Goal: Task Accomplishment & Management: Manage account settings

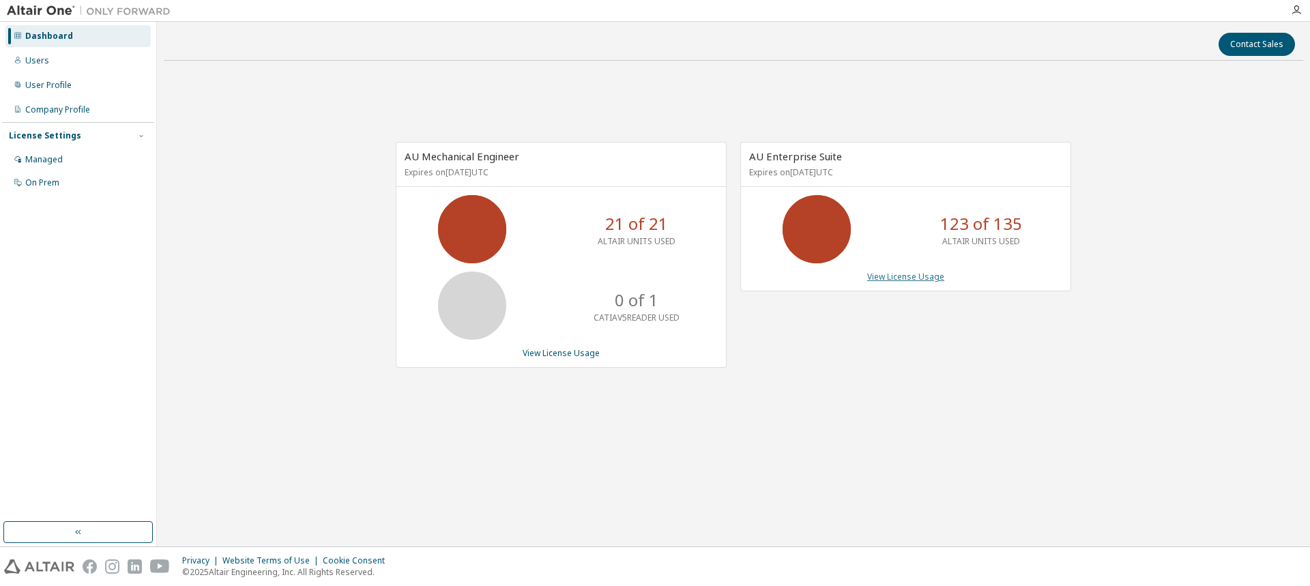
click at [908, 278] on link "View License Usage" at bounding box center [905, 277] width 77 height 12
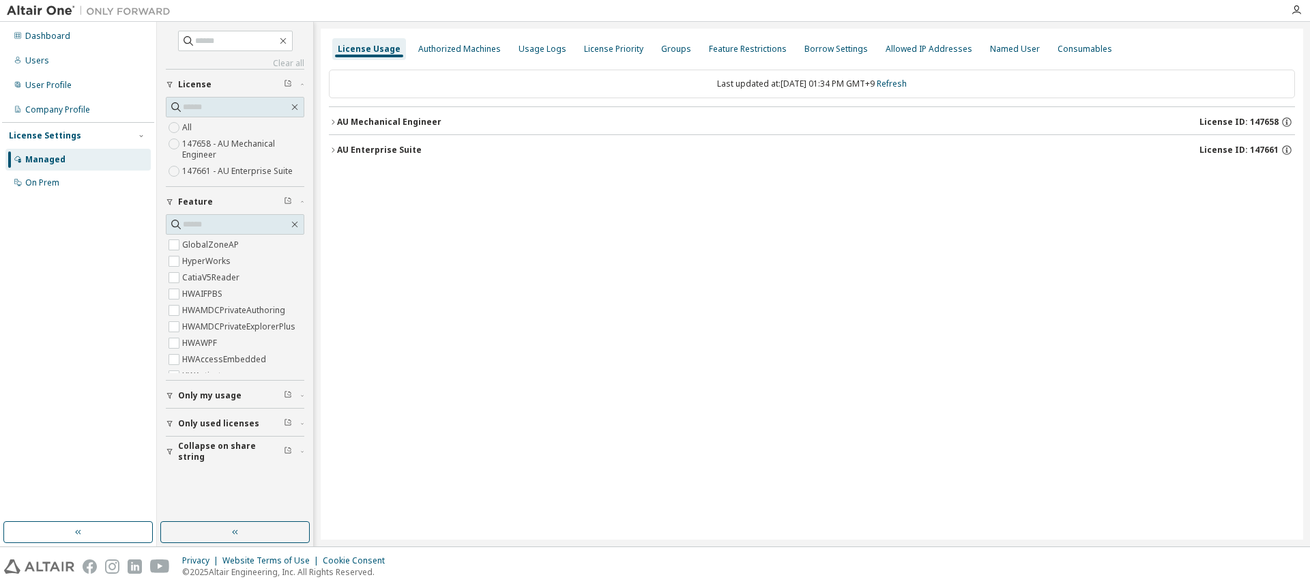
click at [364, 117] on div "AU Mechanical Engineer" at bounding box center [389, 122] width 104 height 11
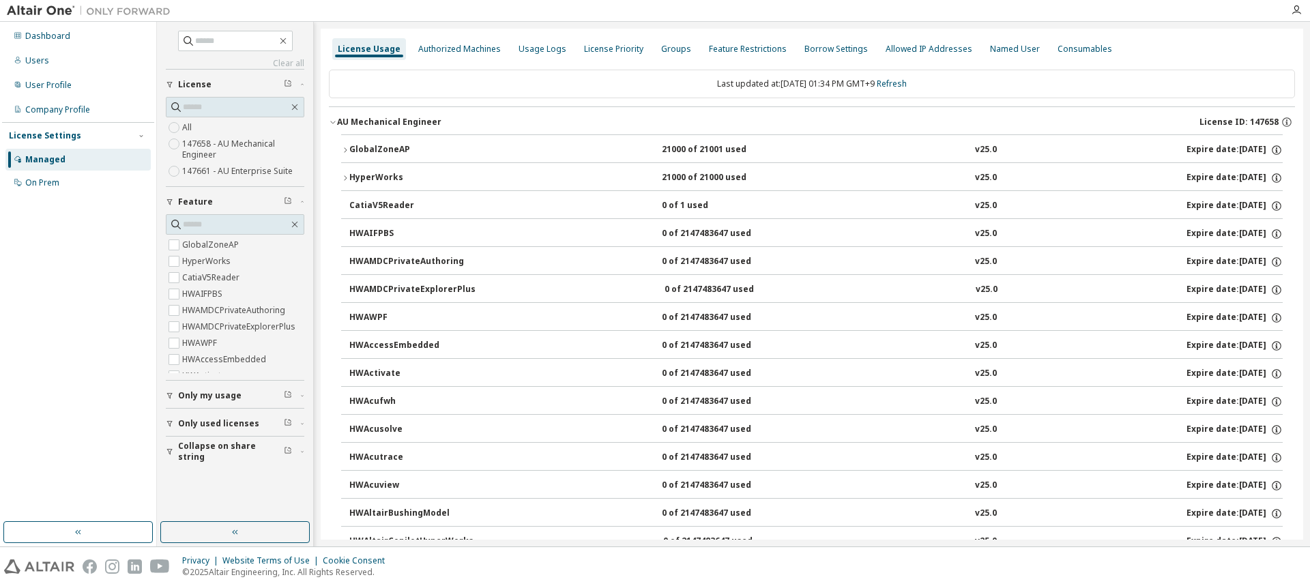
click at [379, 147] on div "GlobalZoneAP" at bounding box center [410, 150] width 123 height 12
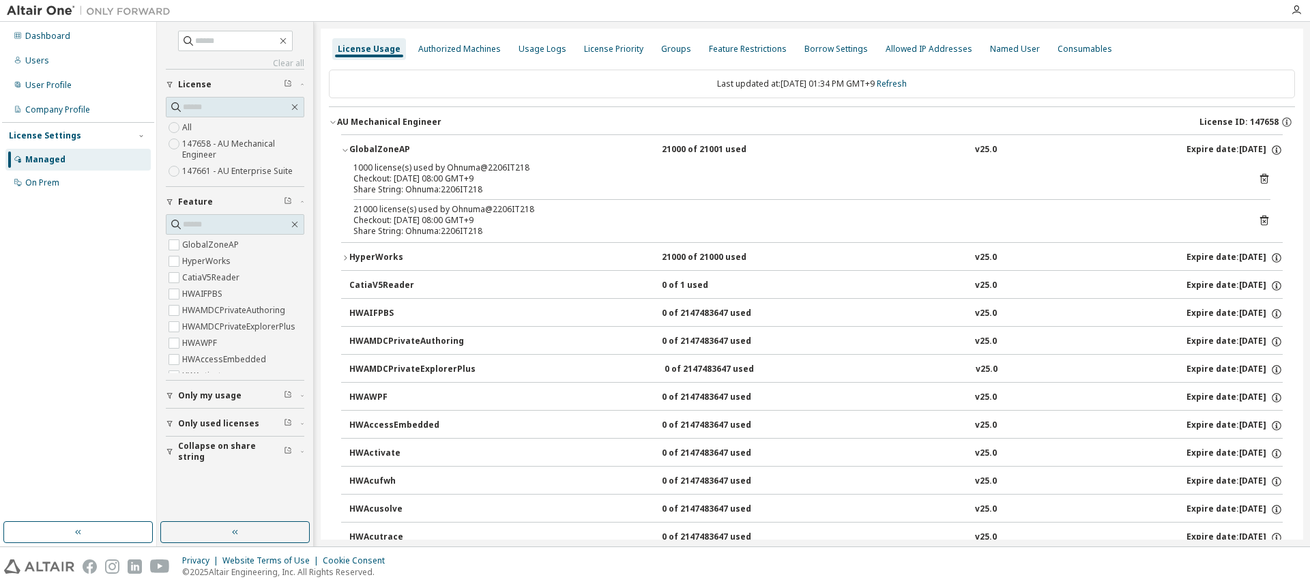
click at [389, 149] on div "GlobalZoneAP" at bounding box center [410, 150] width 123 height 12
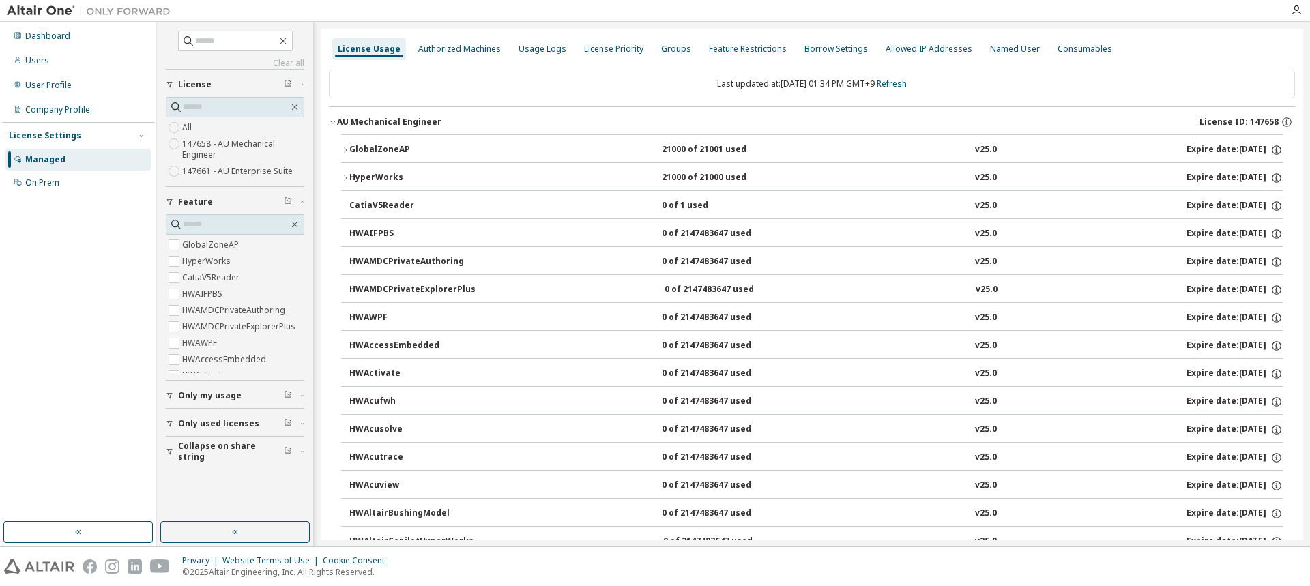
click at [388, 177] on div "HyperWorks" at bounding box center [410, 178] width 123 height 12
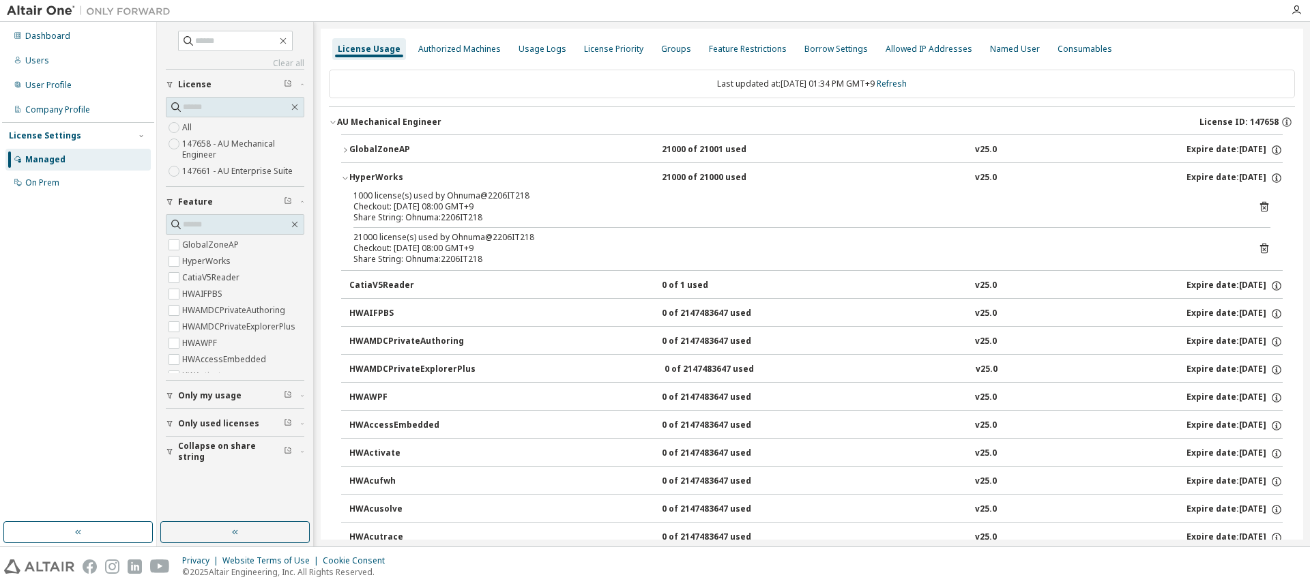
click at [384, 177] on div "HyperWorks" at bounding box center [410, 178] width 123 height 12
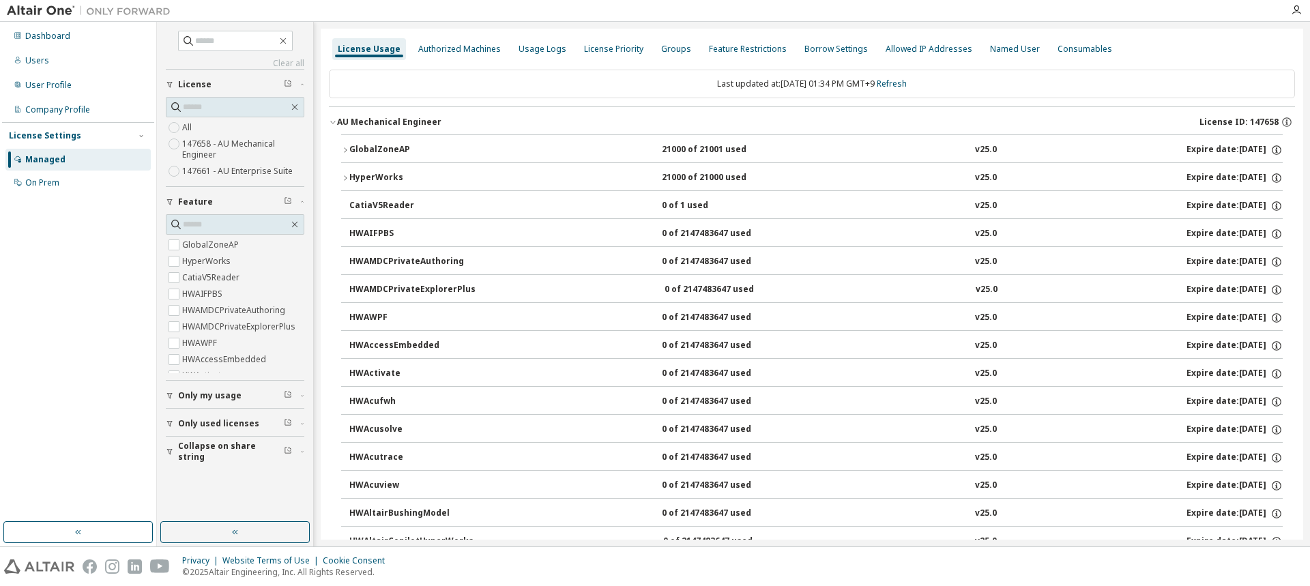
click at [396, 205] on div "CatiaV5Reader" at bounding box center [410, 206] width 123 height 12
click at [46, 42] on div "Dashboard" at bounding box center [77, 36] width 145 height 22
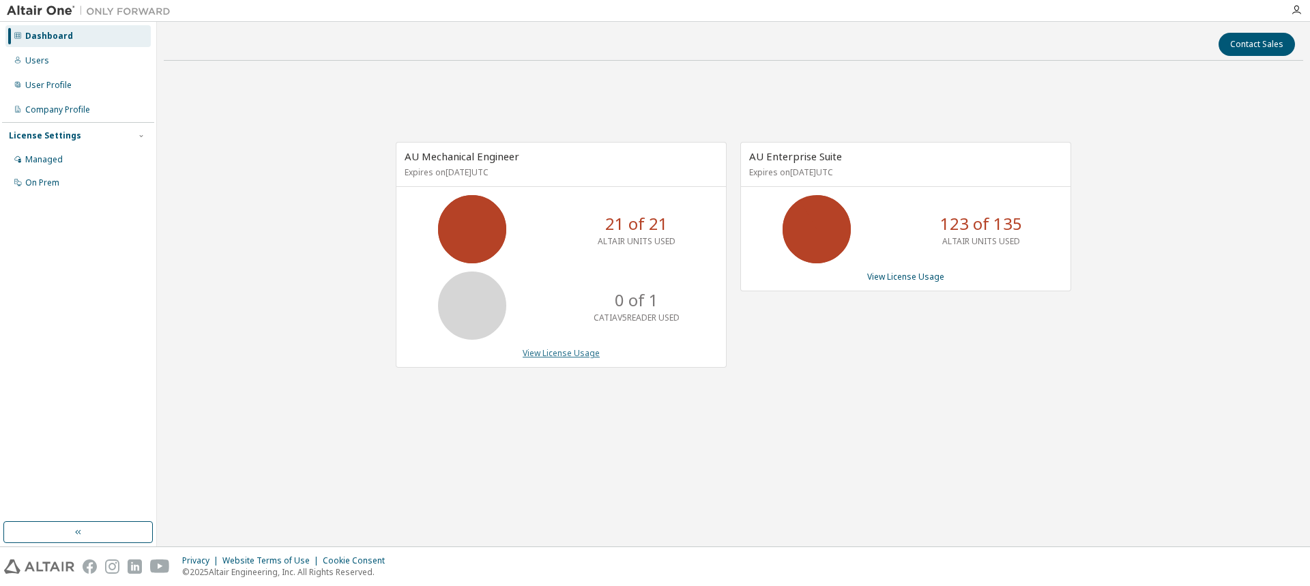
click at [570, 356] on link "View License Usage" at bounding box center [561, 353] width 77 height 12
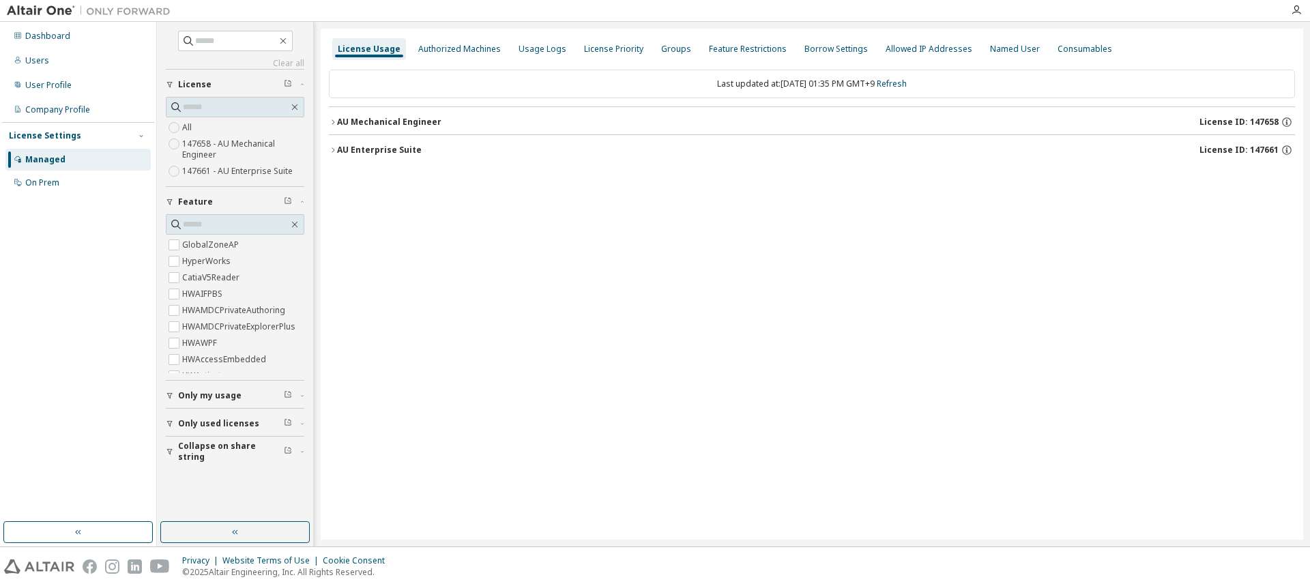
click at [382, 123] on div "AU Mechanical Engineer" at bounding box center [389, 122] width 104 height 11
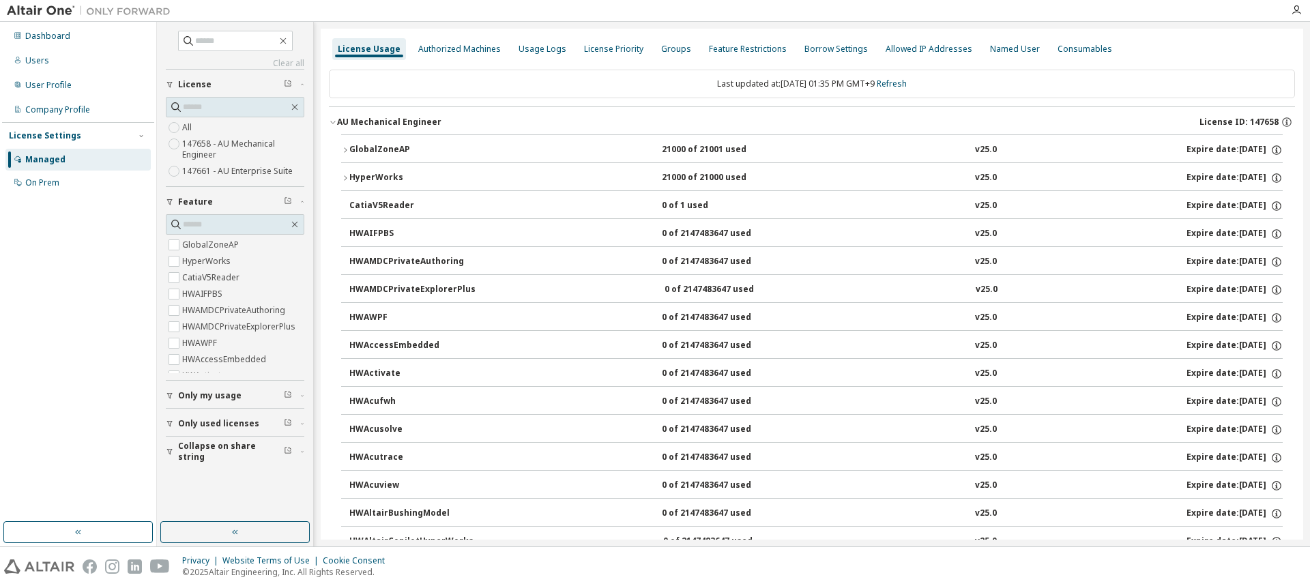
click at [395, 123] on div "AU Mechanical Engineer" at bounding box center [389, 122] width 104 height 11
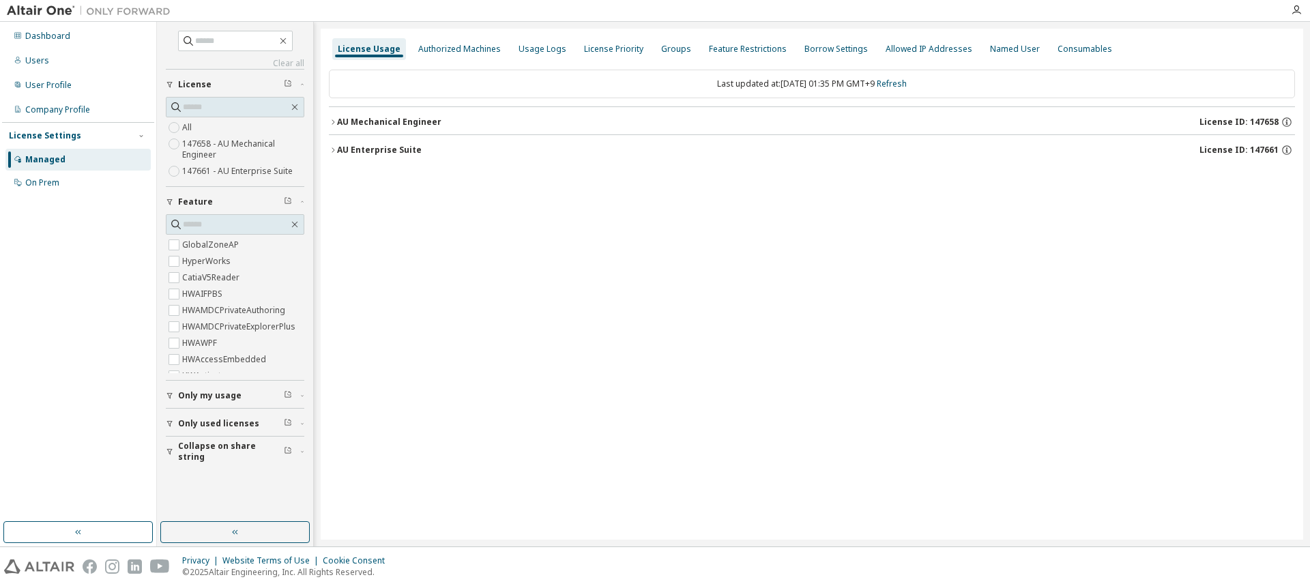
click at [395, 150] on div "AU Enterprise Suite" at bounding box center [379, 150] width 85 height 11
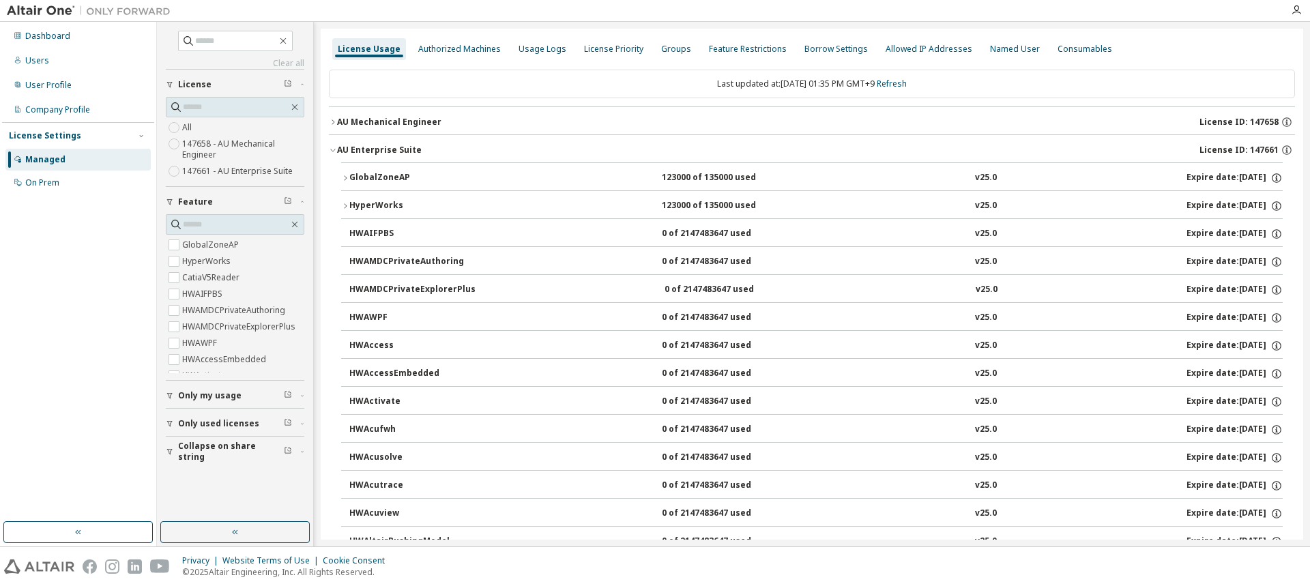
click at [366, 204] on div "HyperWorks" at bounding box center [410, 206] width 123 height 12
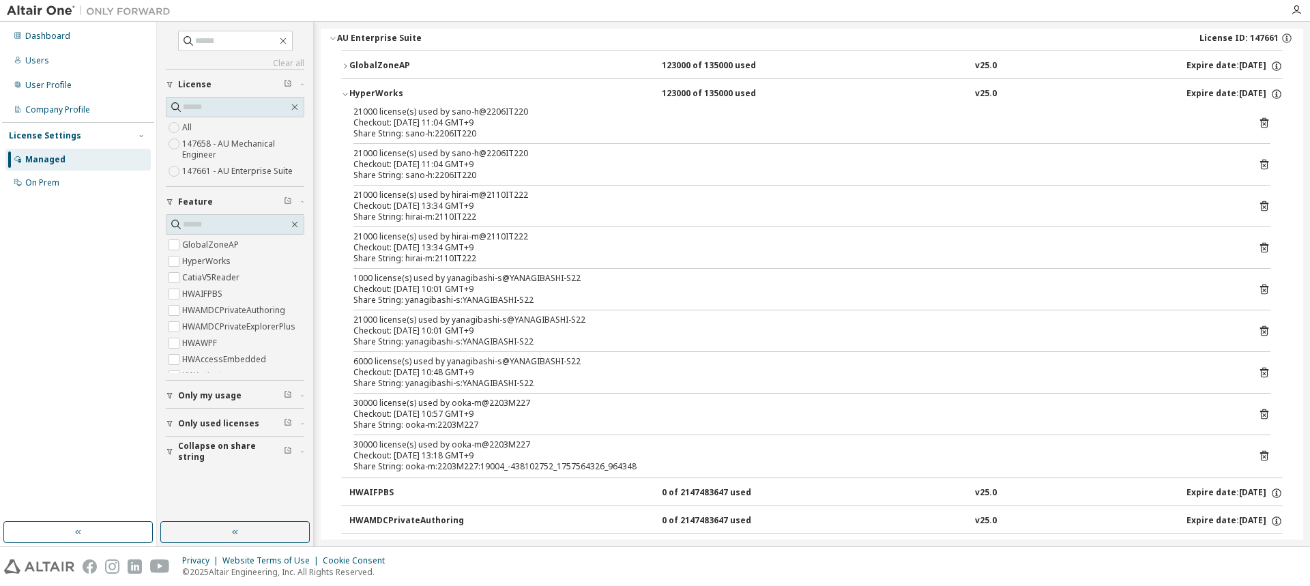
scroll to position [136, 0]
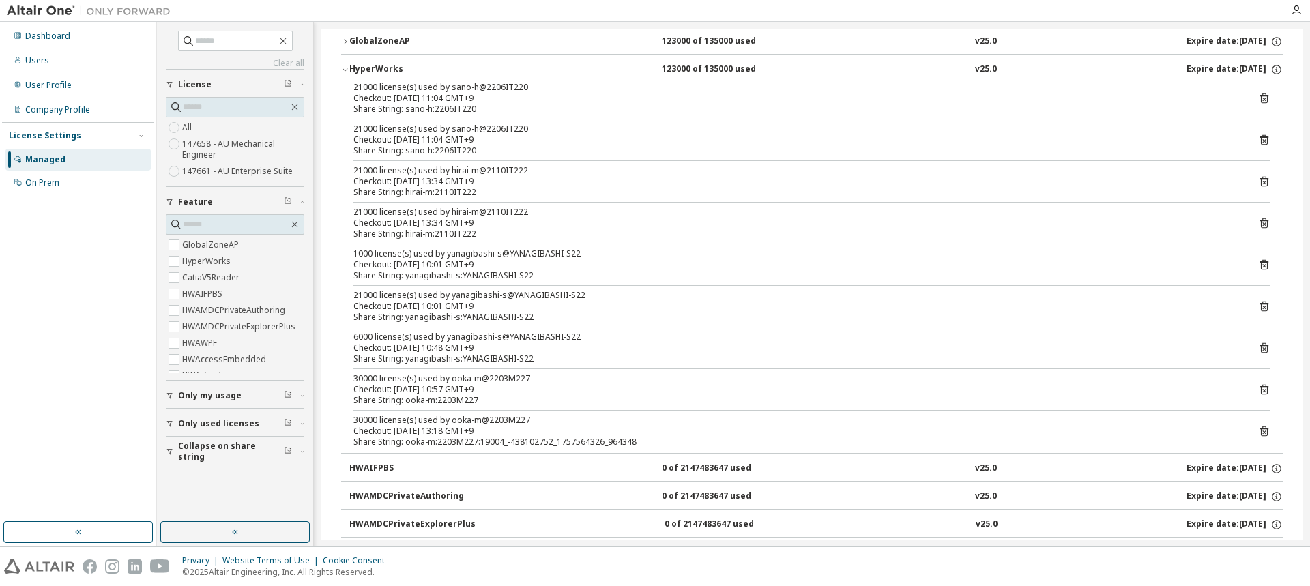
drag, startPoint x: 481, startPoint y: 399, endPoint x: 501, endPoint y: 399, distance: 19.8
click at [501, 399] on div "Share String: ooka-m:2203M227" at bounding box center [795, 400] width 884 height 11
click at [499, 423] on div "30000 license(s) used by ooka-m@2203M227" at bounding box center [795, 420] width 884 height 11
click at [418, 403] on div "Share String: ooka-m:2203M227" at bounding box center [795, 400] width 884 height 11
drag, startPoint x: 528, startPoint y: 401, endPoint x: 779, endPoint y: 383, distance: 252.5
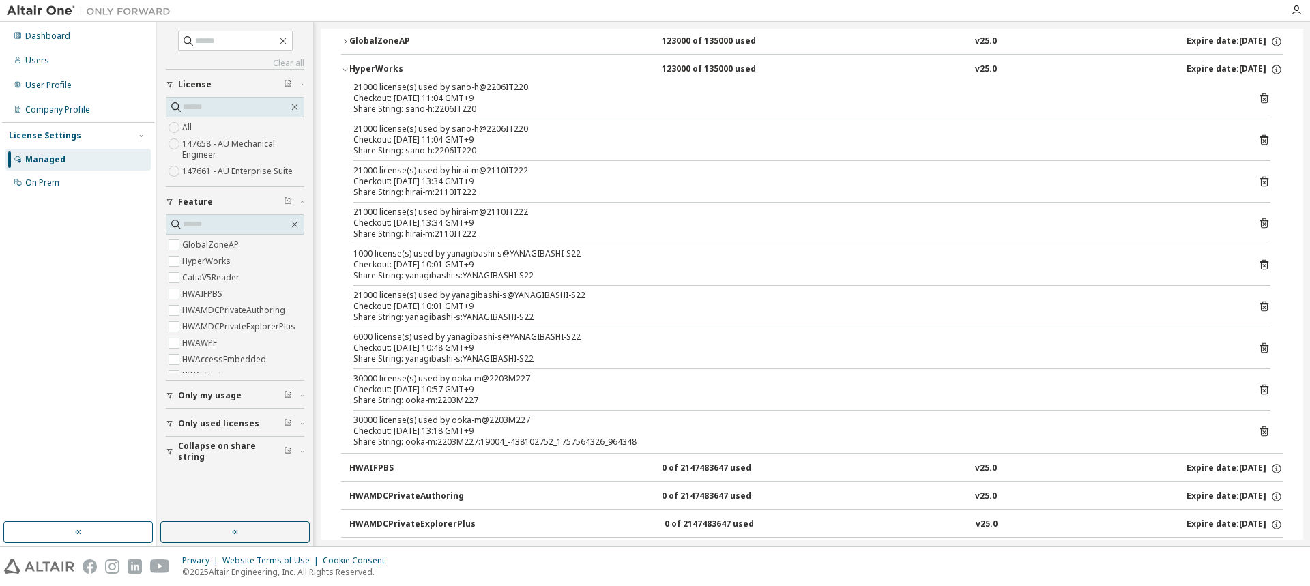
click at [542, 401] on div "Share String: ooka-m:2203M227" at bounding box center [795, 400] width 884 height 11
click at [1262, 433] on icon at bounding box center [1263, 432] width 3 height 3
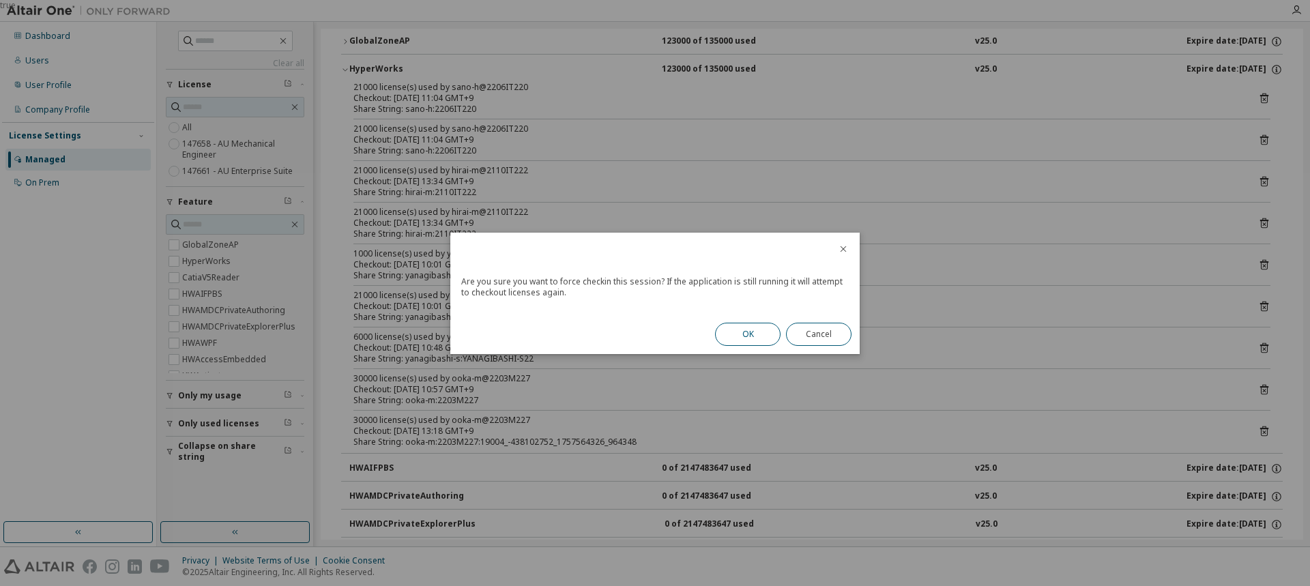
click at [753, 332] on button "OK" at bounding box center [748, 334] width 66 height 23
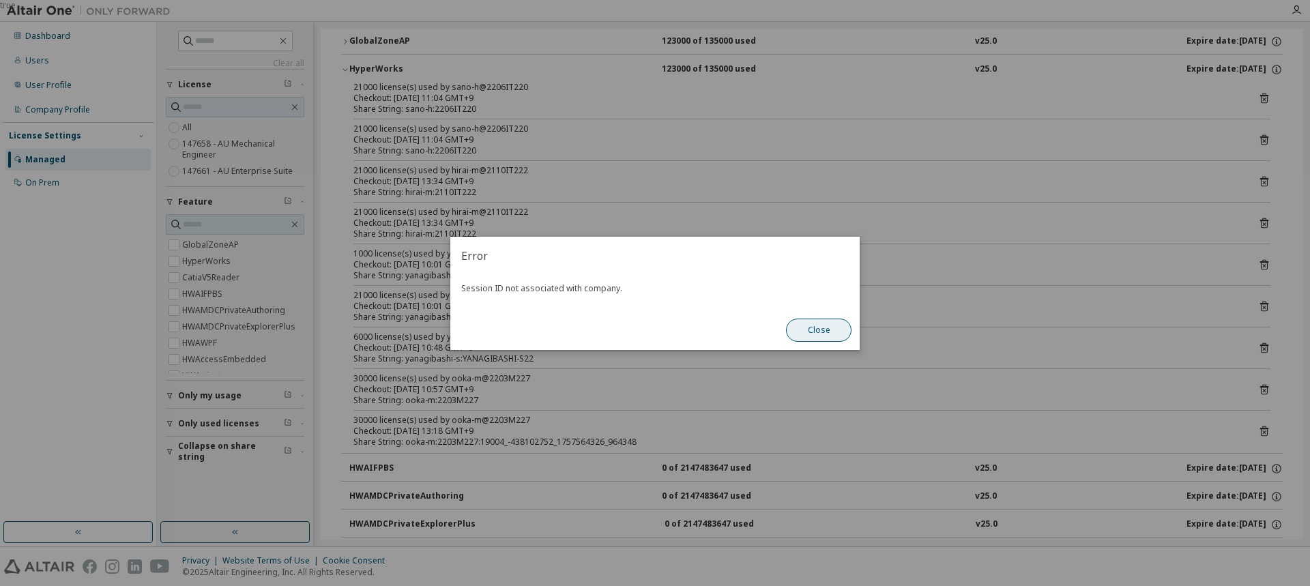
click at [820, 327] on button "Close" at bounding box center [819, 330] width 66 height 23
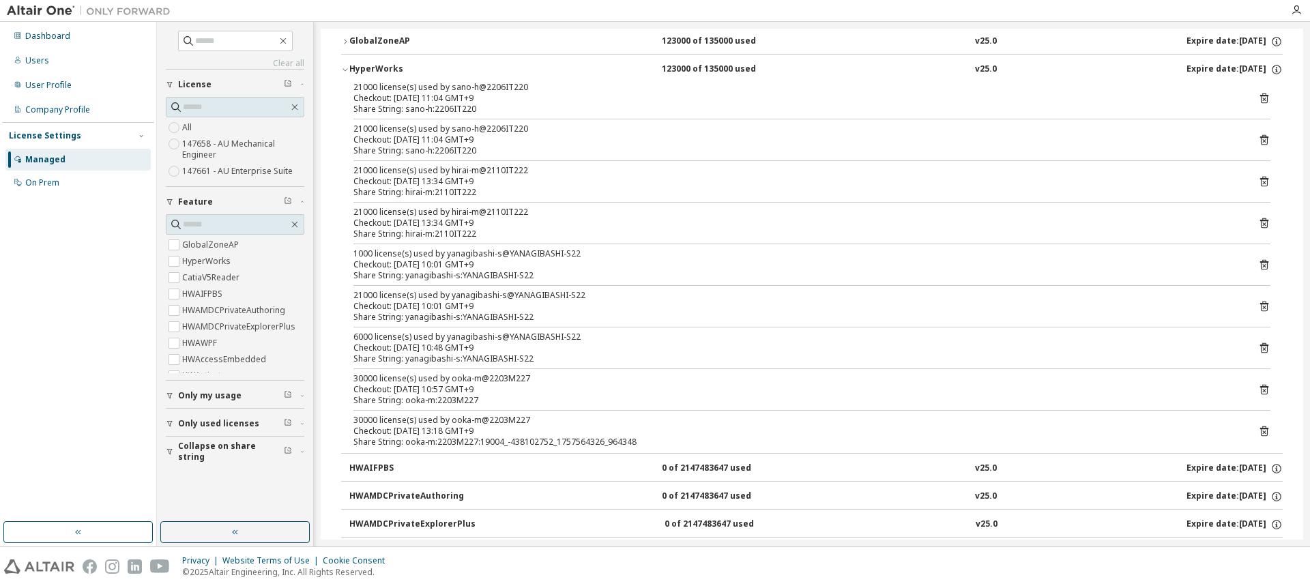
click at [482, 429] on div "Checkout: 2025-09-11 13:18 GMT+9" at bounding box center [795, 431] width 884 height 11
click at [533, 401] on div "Share String: ooka-m:2203M227" at bounding box center [795, 400] width 884 height 11
click at [1260, 388] on icon at bounding box center [1264, 390] width 8 height 10
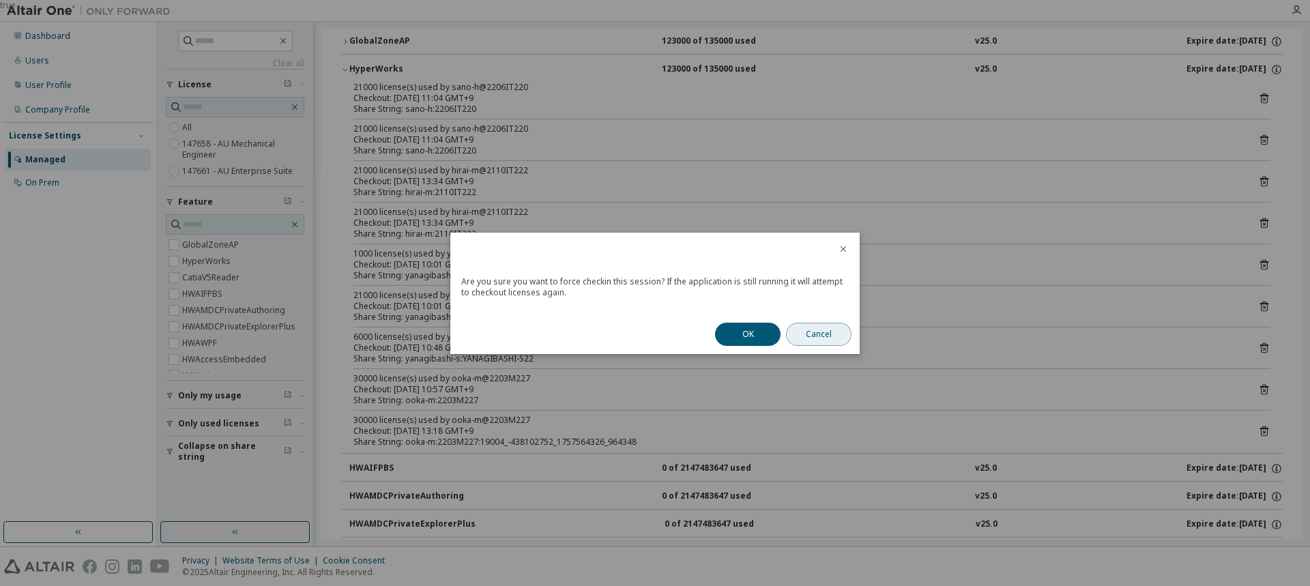
click at [821, 328] on button "Cancel" at bounding box center [819, 334] width 66 height 23
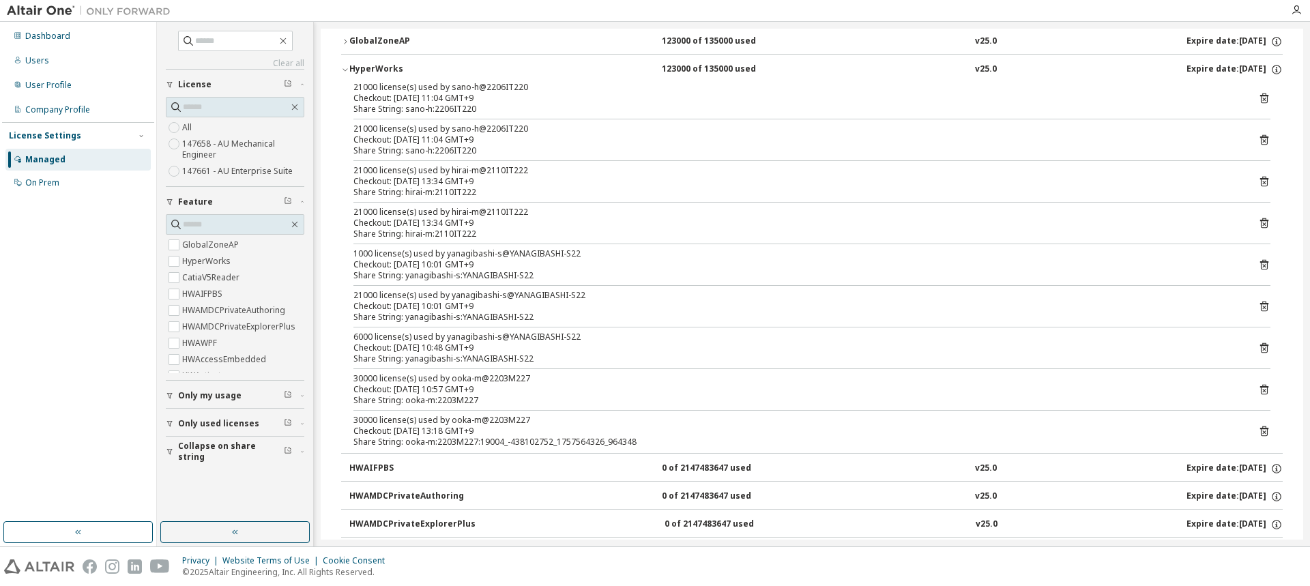
click at [794, 424] on div "30000 license(s) used by ooka-m@2203M227" at bounding box center [795, 420] width 884 height 11
click at [1260, 428] on icon at bounding box center [1264, 432] width 8 height 10
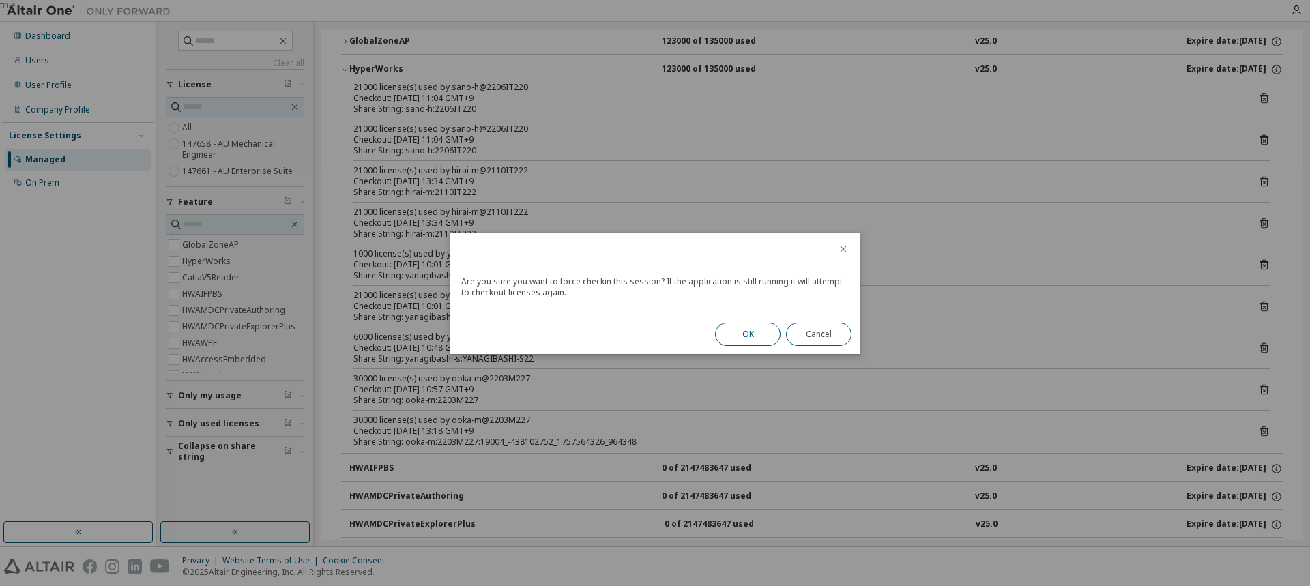
click at [745, 336] on button "OK" at bounding box center [748, 334] width 66 height 23
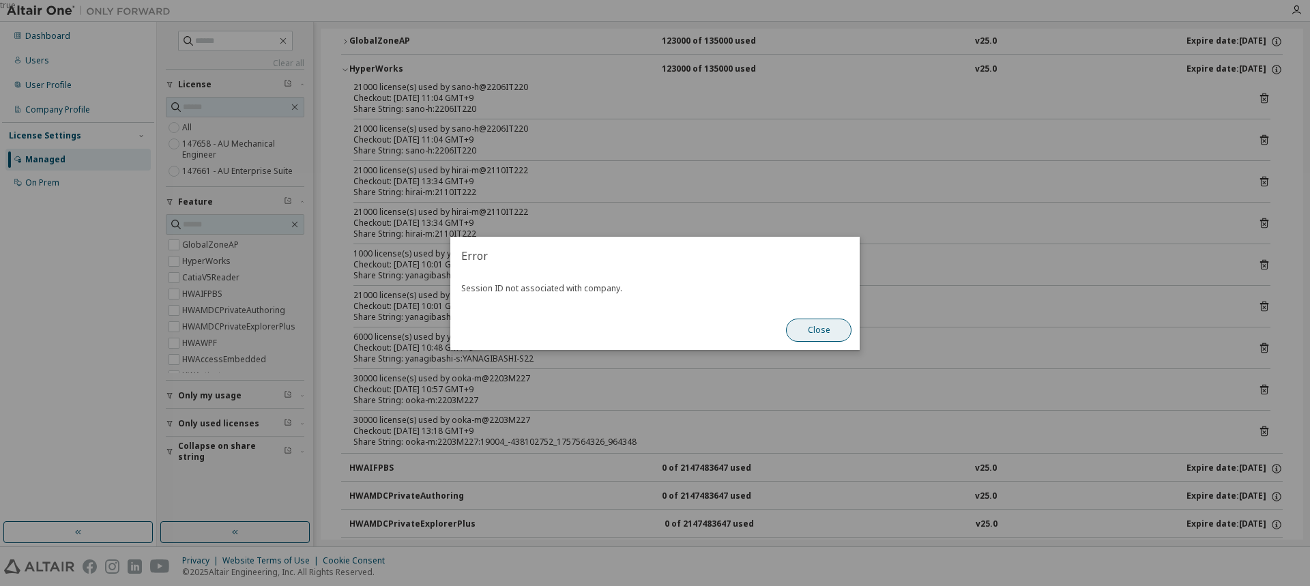
click at [798, 332] on button "Close" at bounding box center [819, 330] width 66 height 23
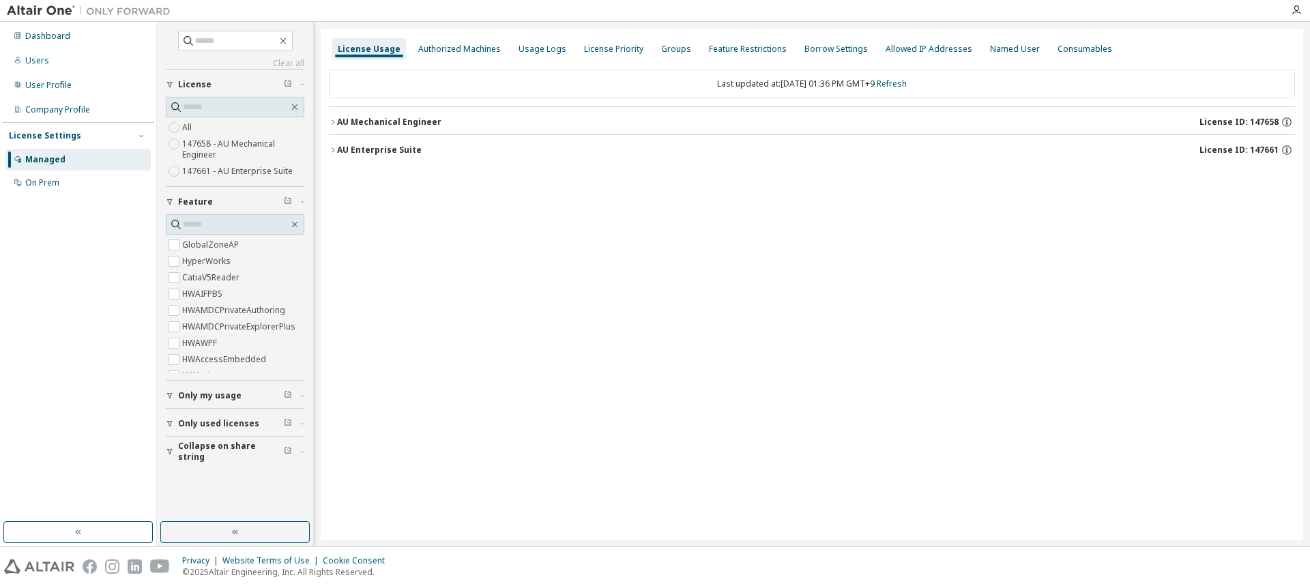
click at [381, 148] on div "AU Enterprise Suite" at bounding box center [379, 150] width 85 height 11
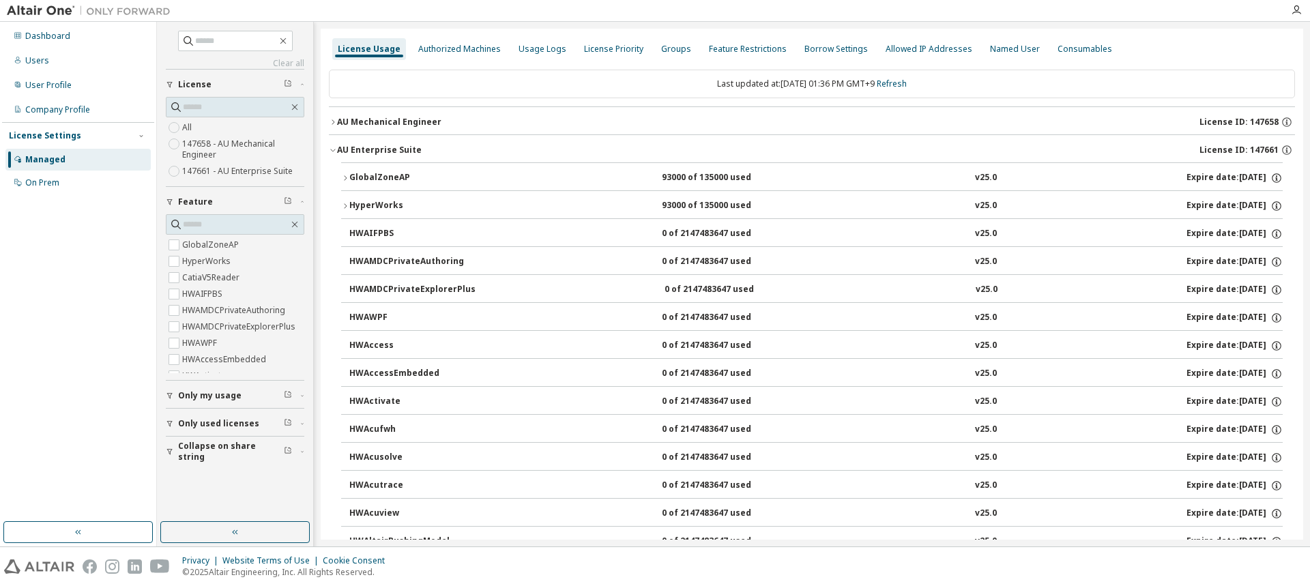
click at [379, 179] on div "GlobalZoneAP" at bounding box center [410, 178] width 123 height 12
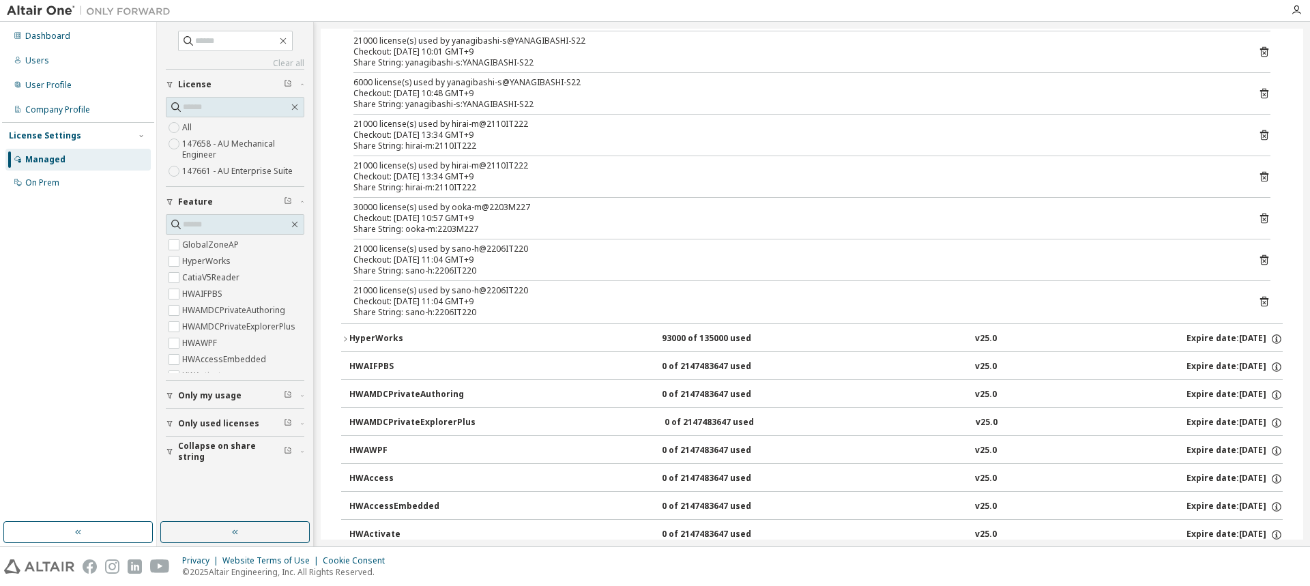
scroll to position [205, 0]
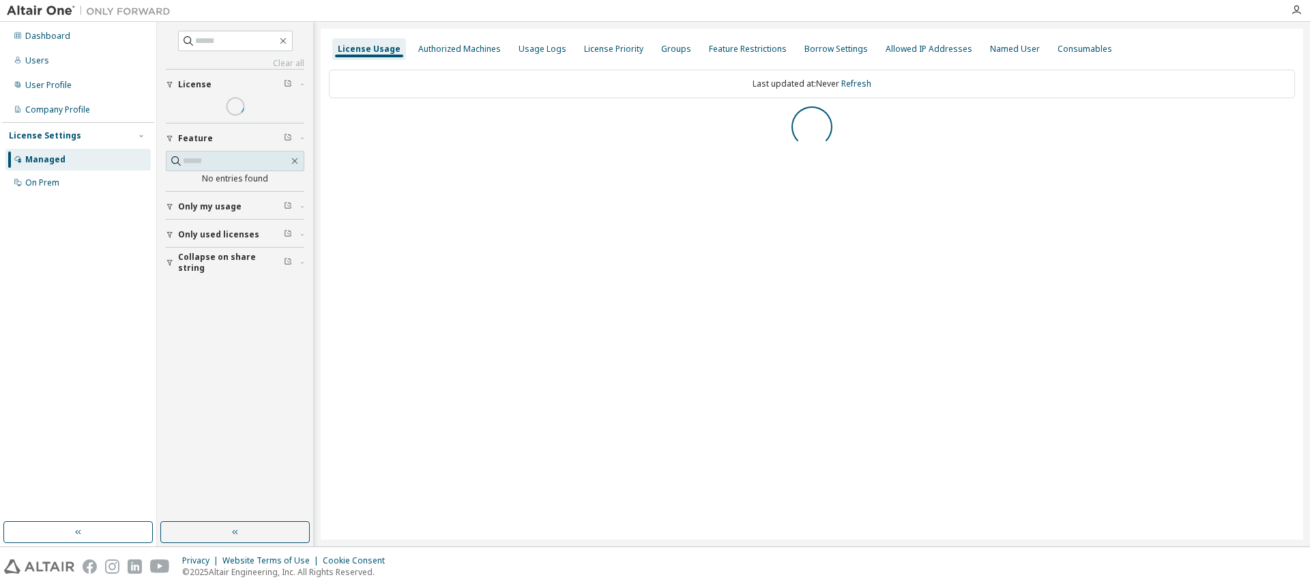
click at [53, 37] on div "Dashboard" at bounding box center [47, 36] width 45 height 11
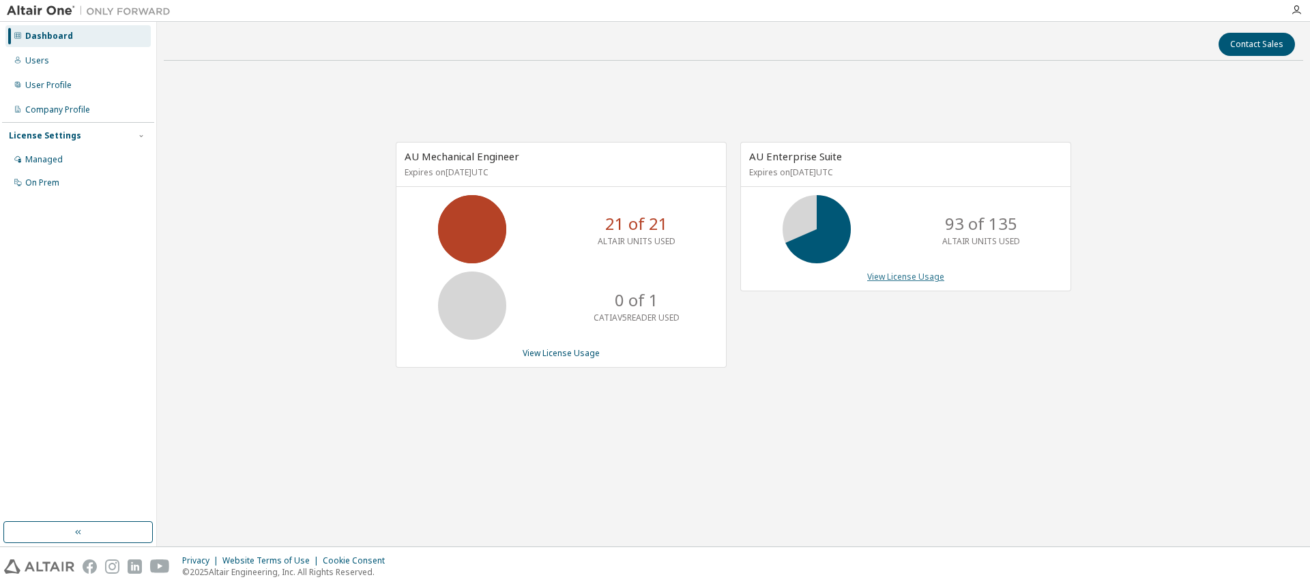
click at [901, 278] on link "View License Usage" at bounding box center [905, 277] width 77 height 12
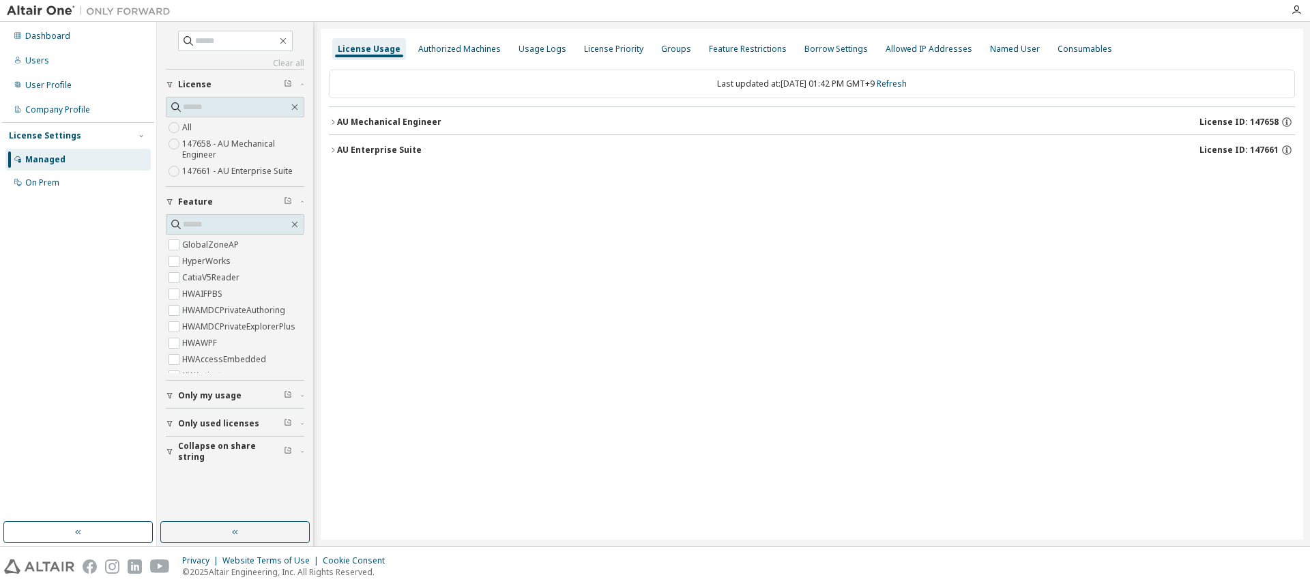
click at [369, 148] on div "AU Enterprise Suite" at bounding box center [379, 150] width 85 height 11
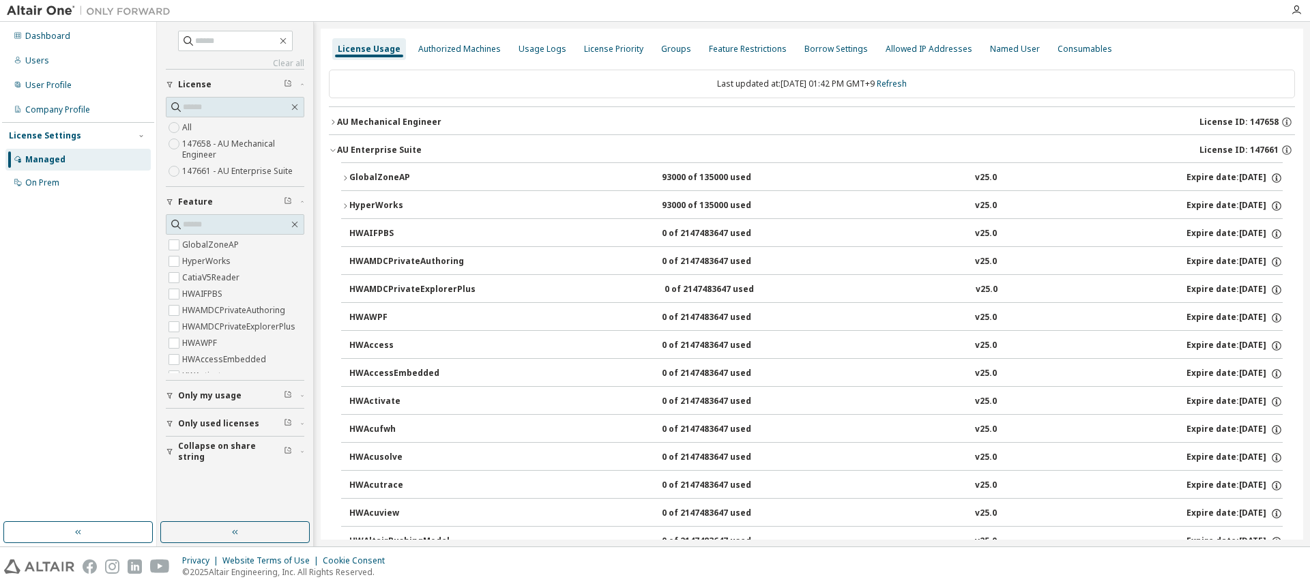
click at [386, 207] on div "HyperWorks" at bounding box center [410, 206] width 123 height 12
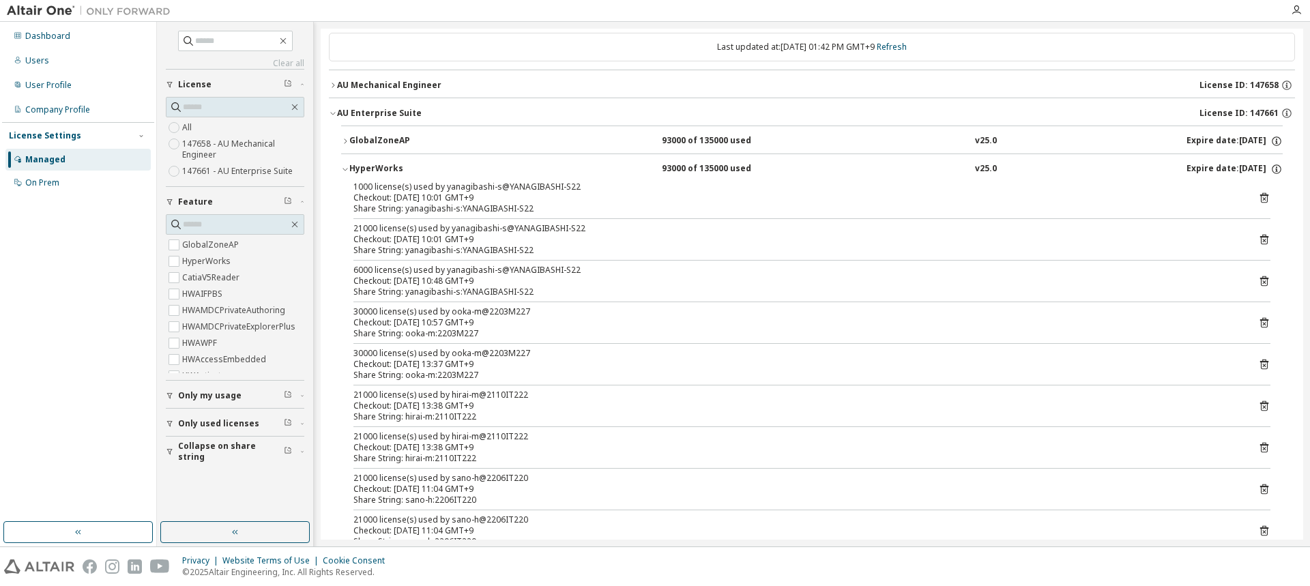
scroll to position [136, 0]
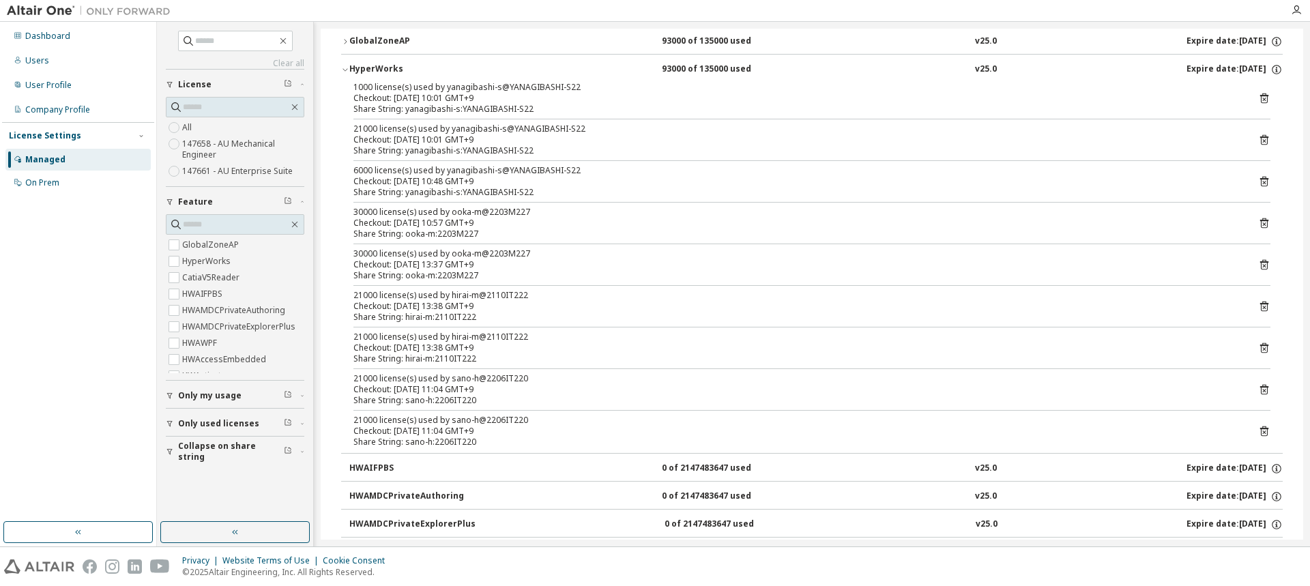
click at [478, 259] on div "Checkout: 2025-09-11 13:37 GMT+9" at bounding box center [795, 264] width 884 height 11
click at [1262, 265] on icon at bounding box center [1263, 265] width 3 height 3
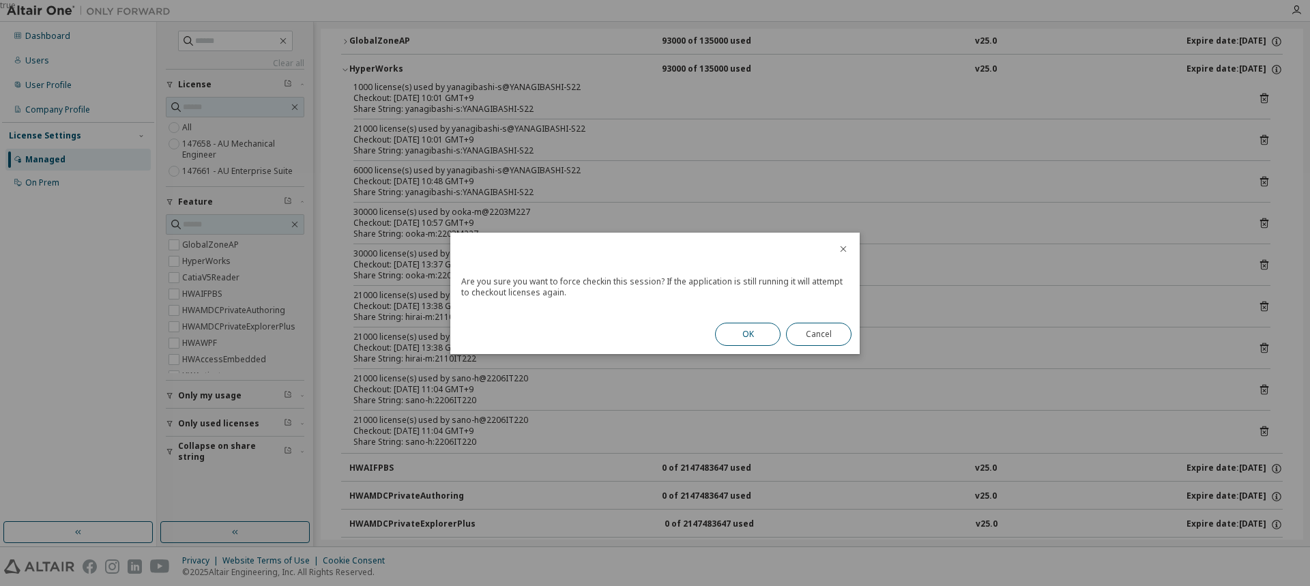
click at [769, 337] on button "OK" at bounding box center [748, 334] width 66 height 23
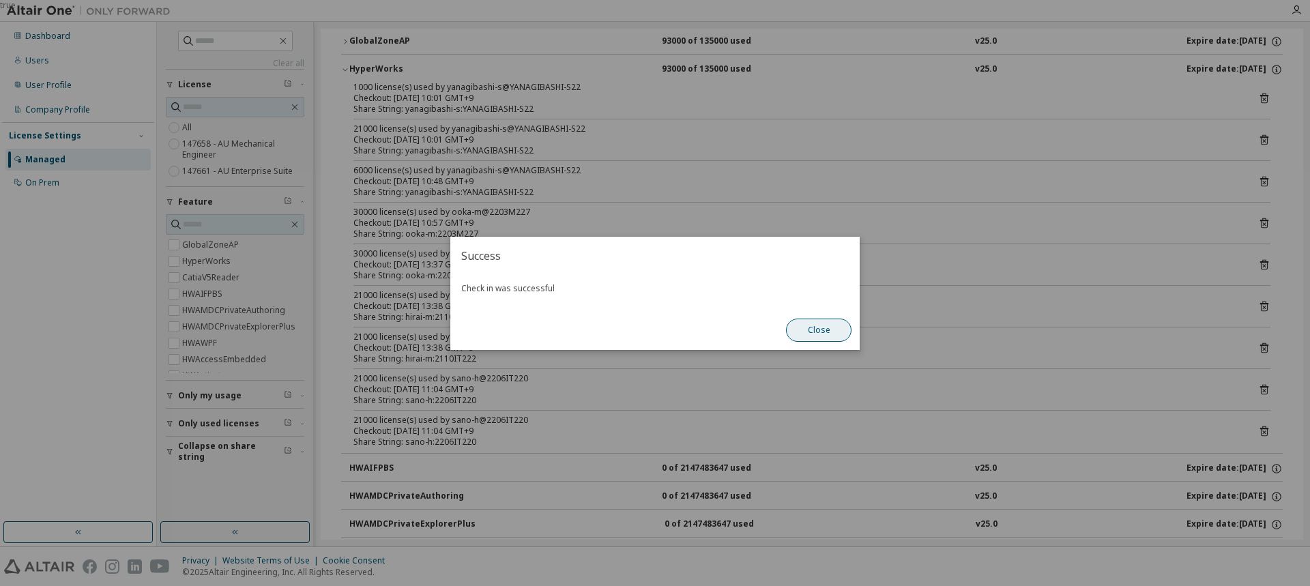
click at [831, 332] on button "Close" at bounding box center [819, 330] width 66 height 23
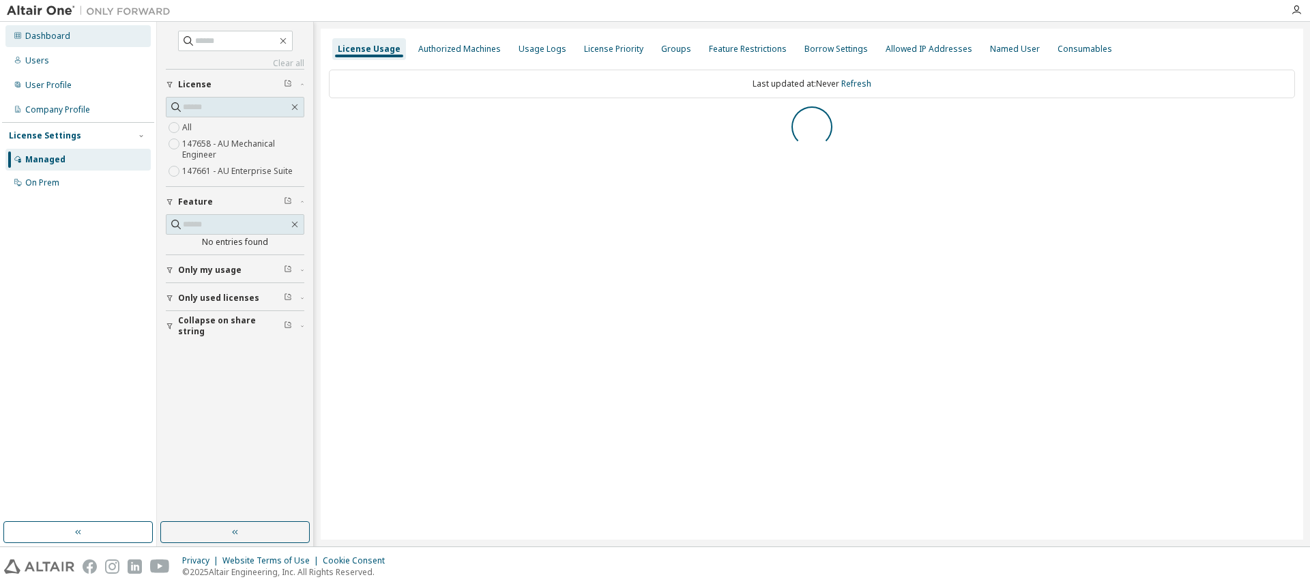
click at [61, 31] on div "Dashboard" at bounding box center [47, 36] width 45 height 11
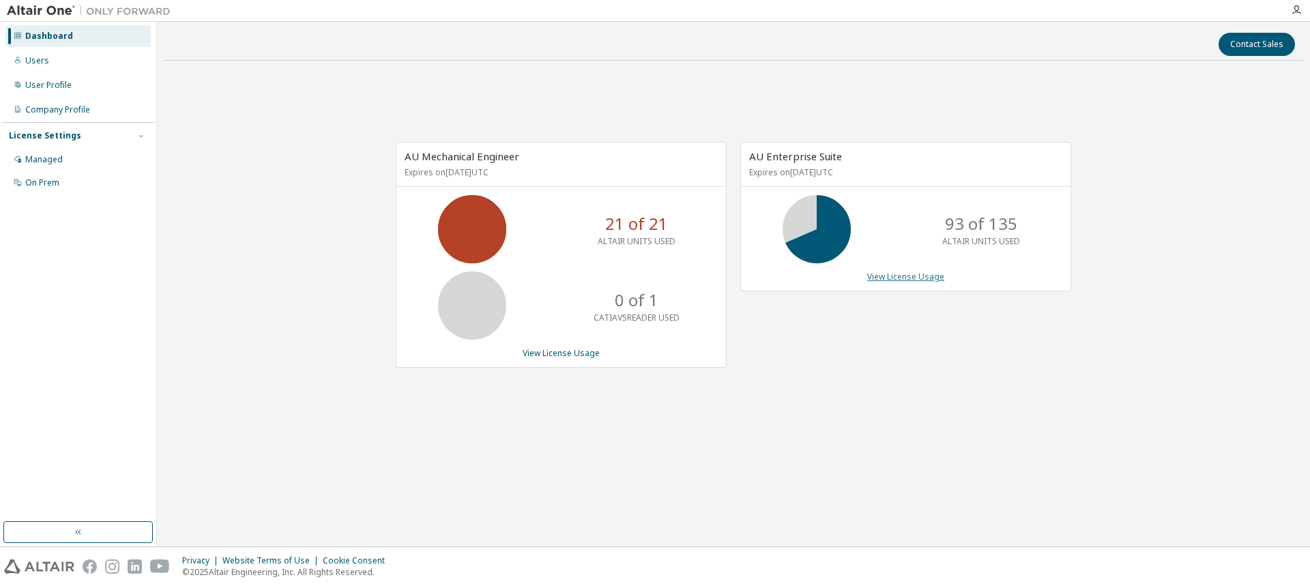
click at [928, 278] on link "View License Usage" at bounding box center [905, 277] width 77 height 12
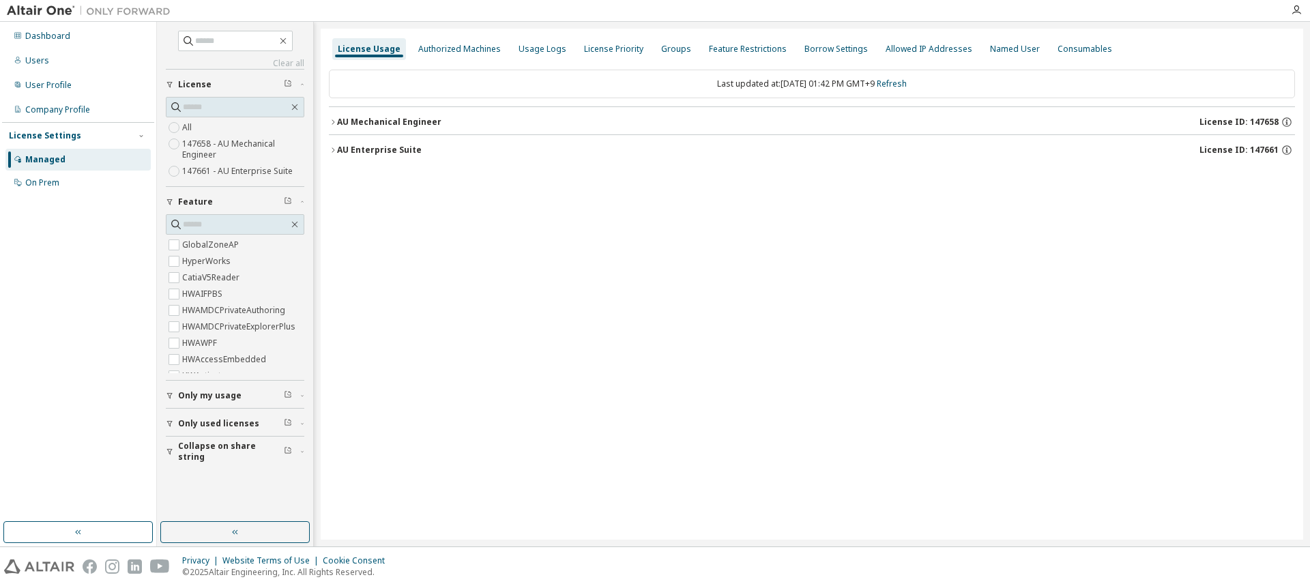
click at [389, 152] on div "AU Enterprise Suite" at bounding box center [379, 150] width 85 height 11
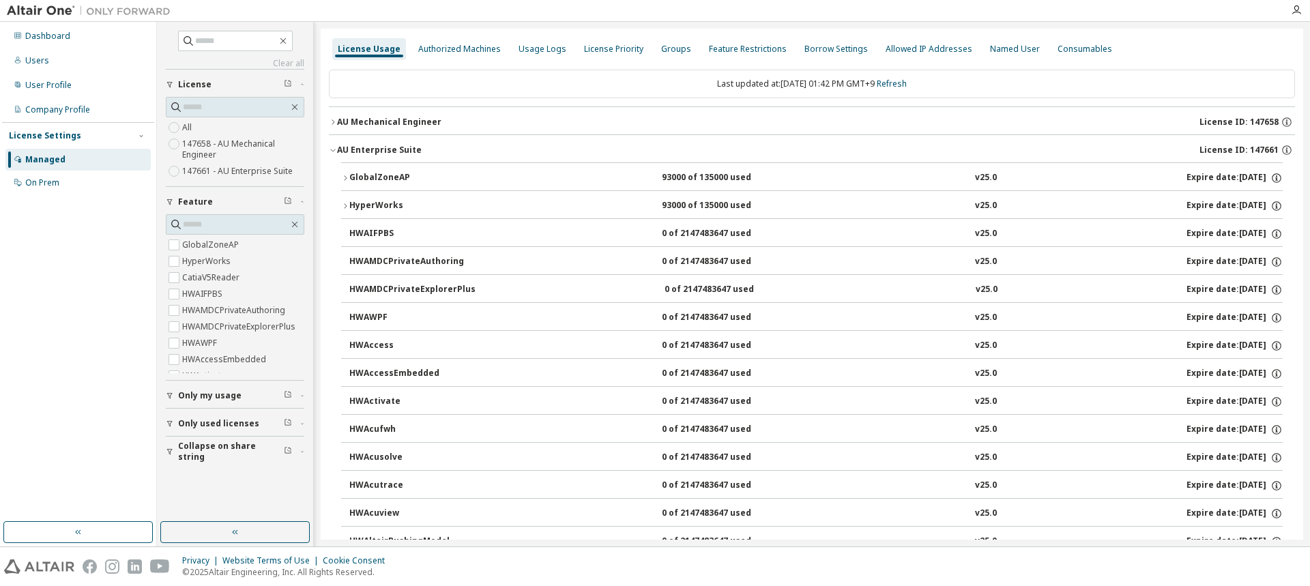
click at [391, 200] on div "HyperWorks" at bounding box center [410, 206] width 123 height 12
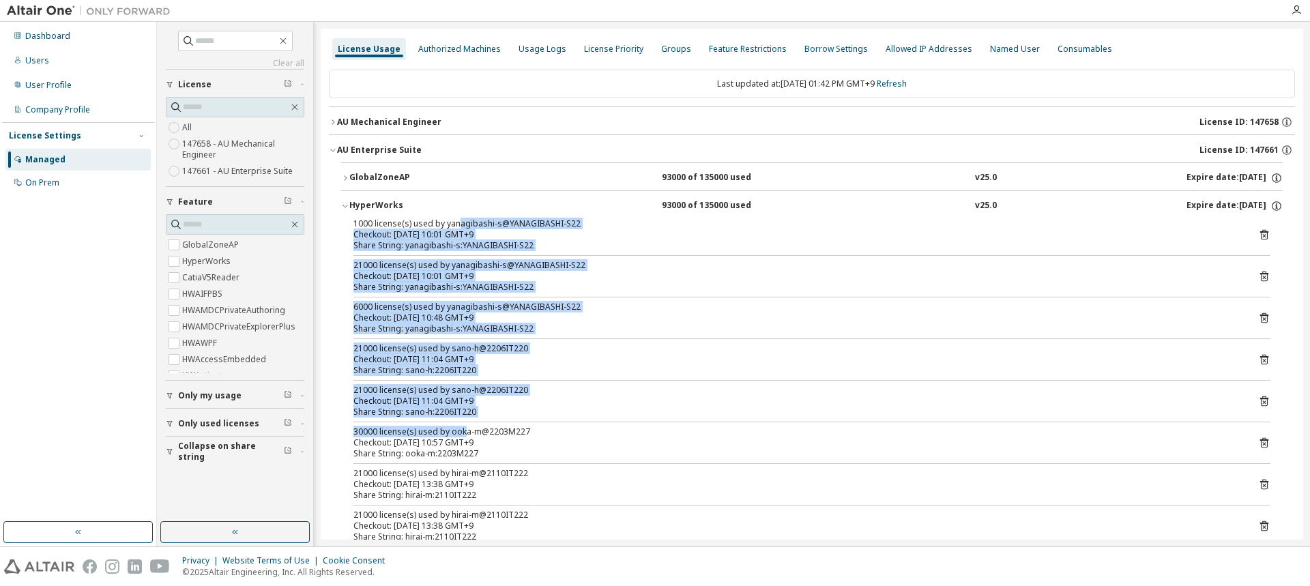
drag, startPoint x: 457, startPoint y: 228, endPoint x: 480, endPoint y: 431, distance: 204.7
click at [468, 431] on div "1000 license(s) used by yanagibashi-s@YANAGIBASHI-S22 Checkout: [DATE] 10:01 GM…" at bounding box center [812, 383] width 942 height 330
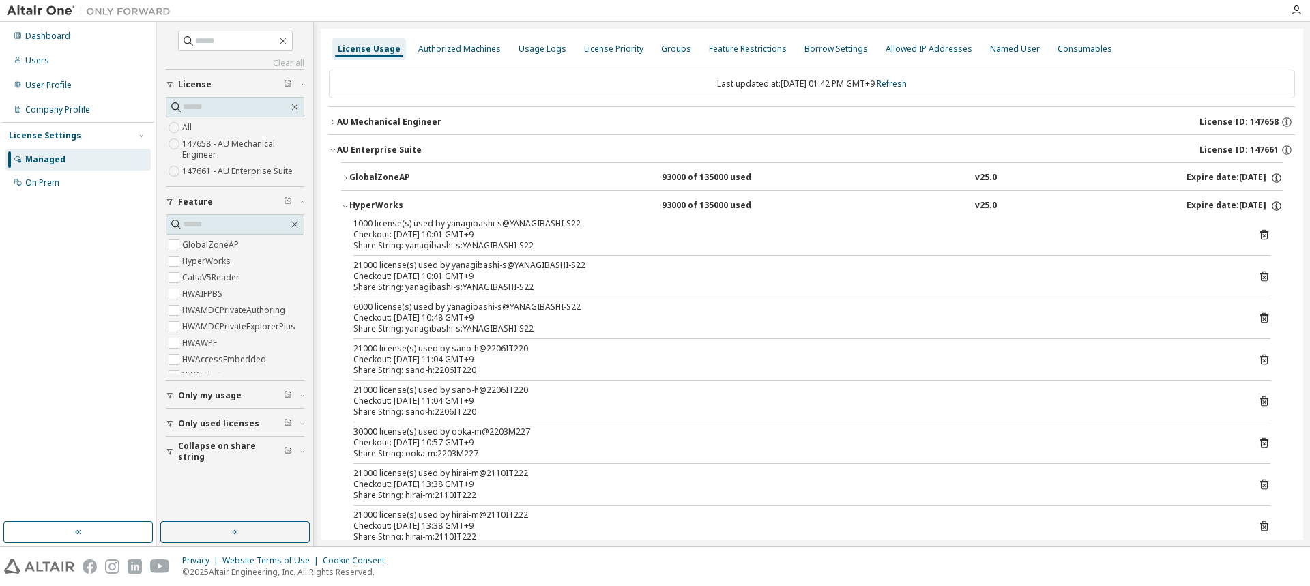
click at [566, 442] on div "Checkout: [DATE] 10:57 GMT+9" at bounding box center [795, 442] width 884 height 11
click at [1262, 443] on icon at bounding box center [1264, 443] width 12 height 12
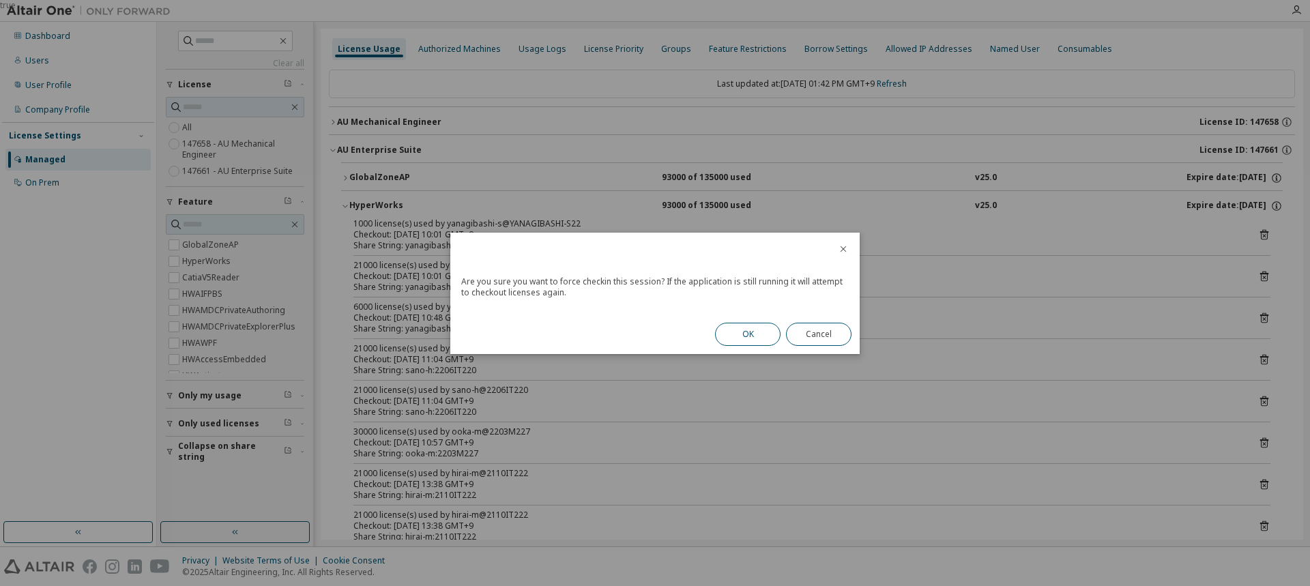
click at [738, 334] on button "OK" at bounding box center [748, 334] width 66 height 23
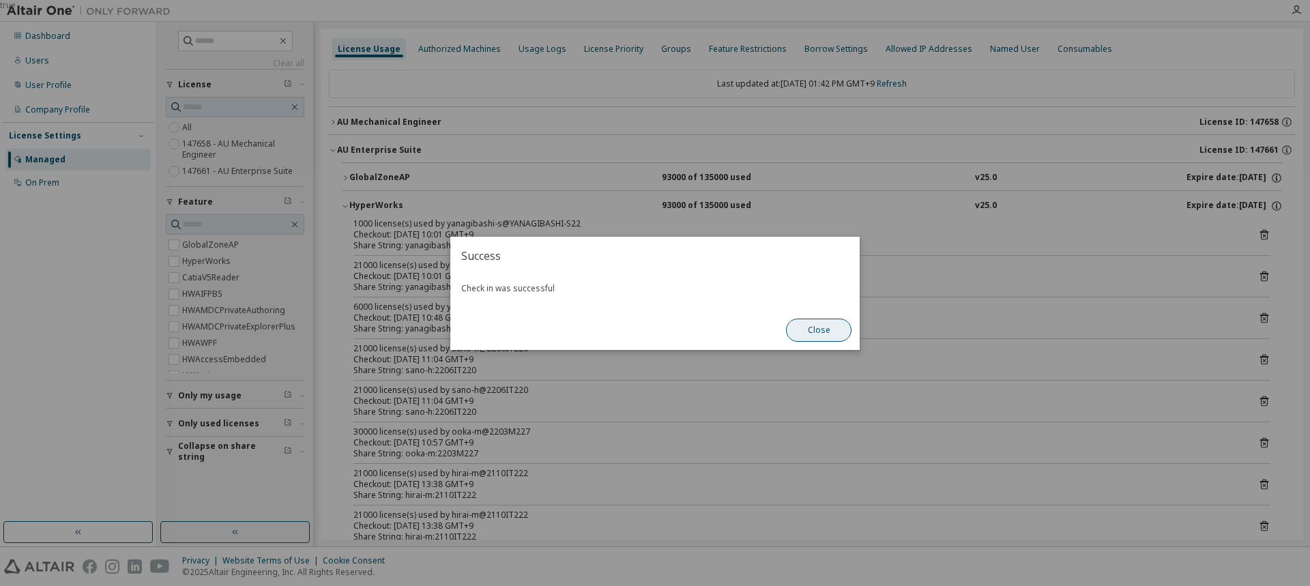
click at [812, 334] on button "Close" at bounding box center [819, 330] width 66 height 23
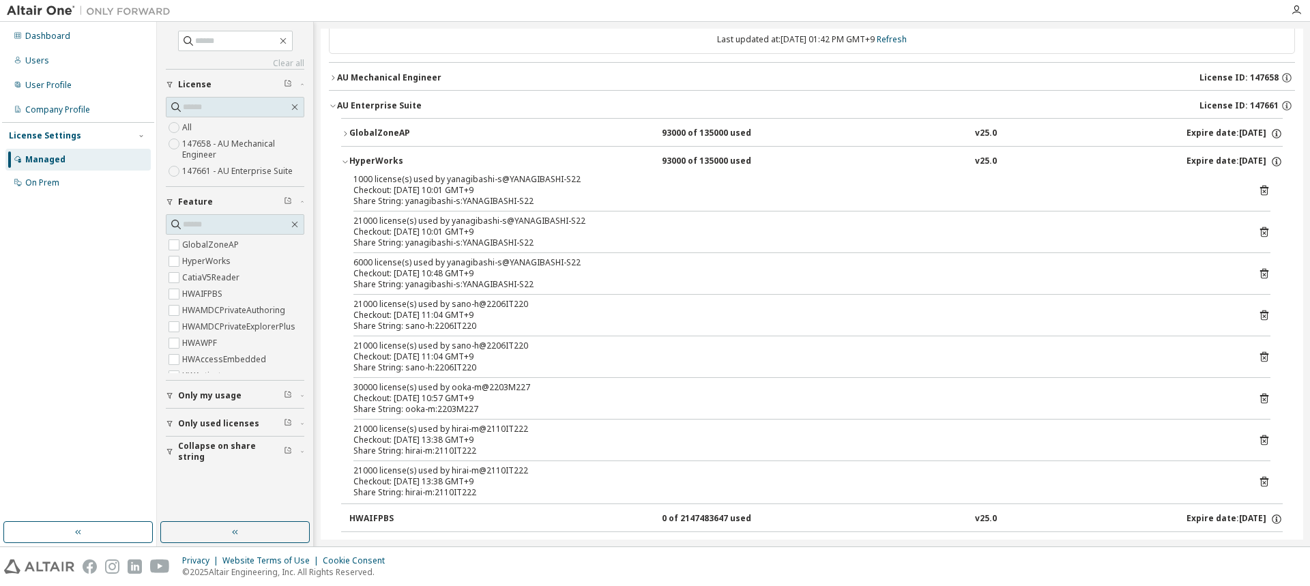
scroll to position [68, 0]
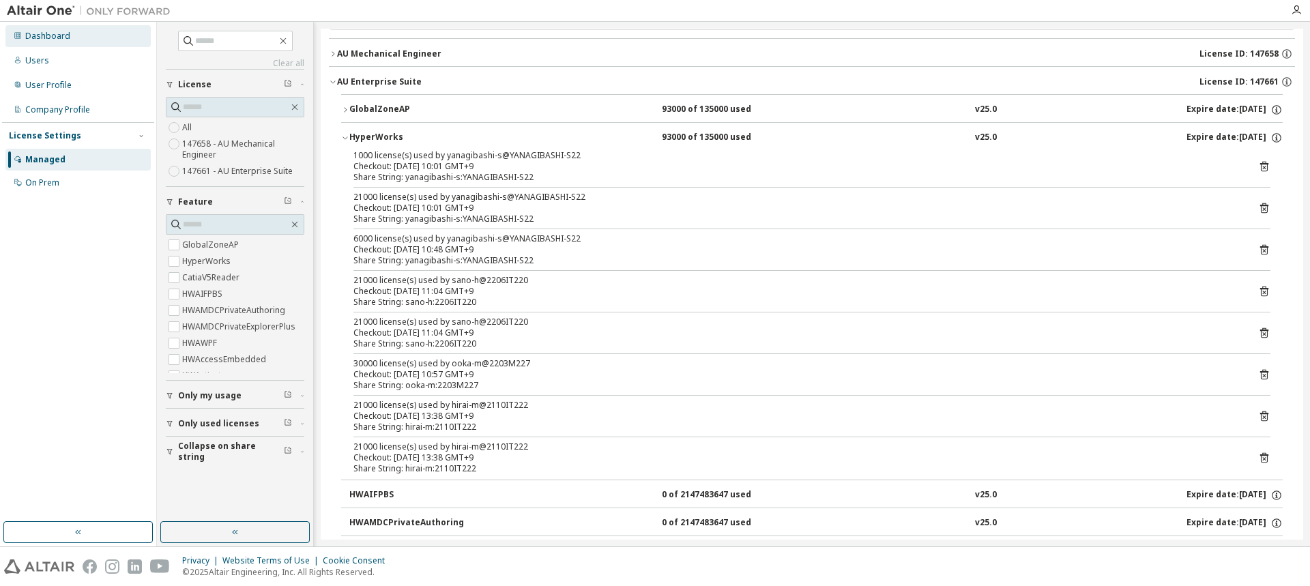
click at [43, 40] on div "Dashboard" at bounding box center [47, 36] width 45 height 11
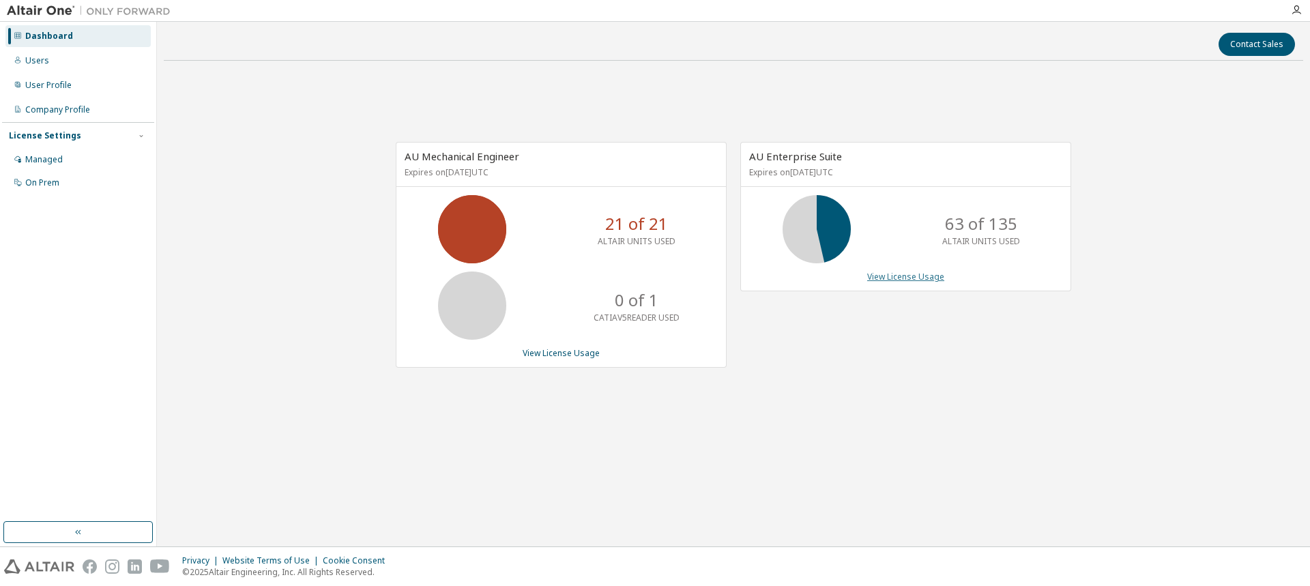
click at [928, 276] on link "View License Usage" at bounding box center [905, 277] width 77 height 12
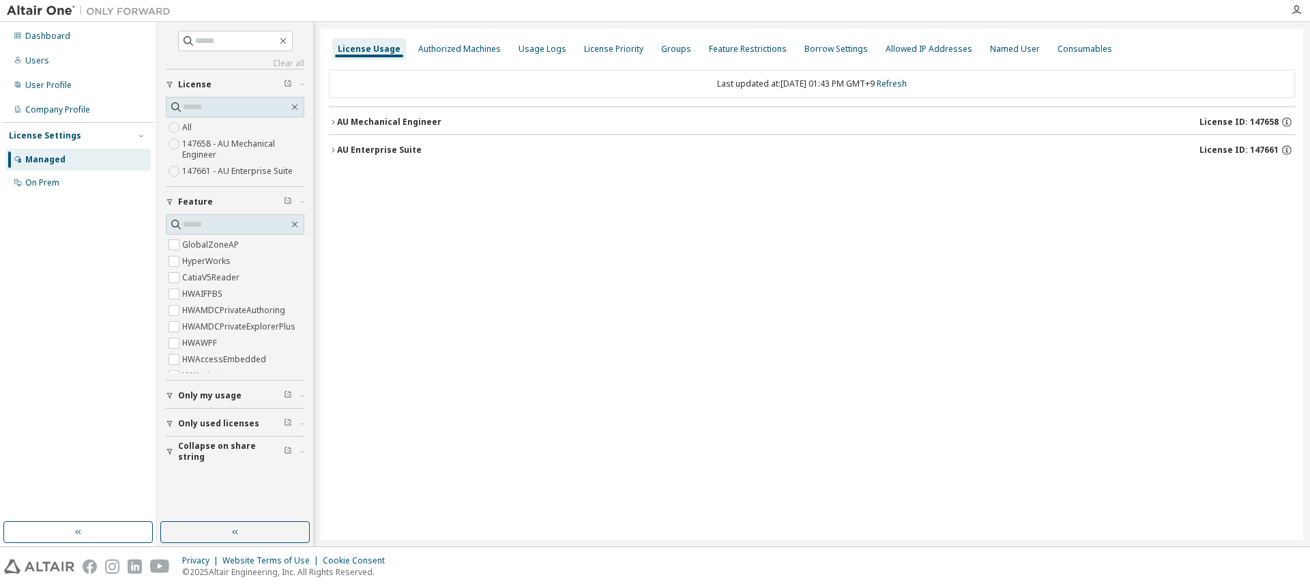
click at [391, 156] on div "AU Enterprise Suite License ID: 147661" at bounding box center [816, 150] width 958 height 12
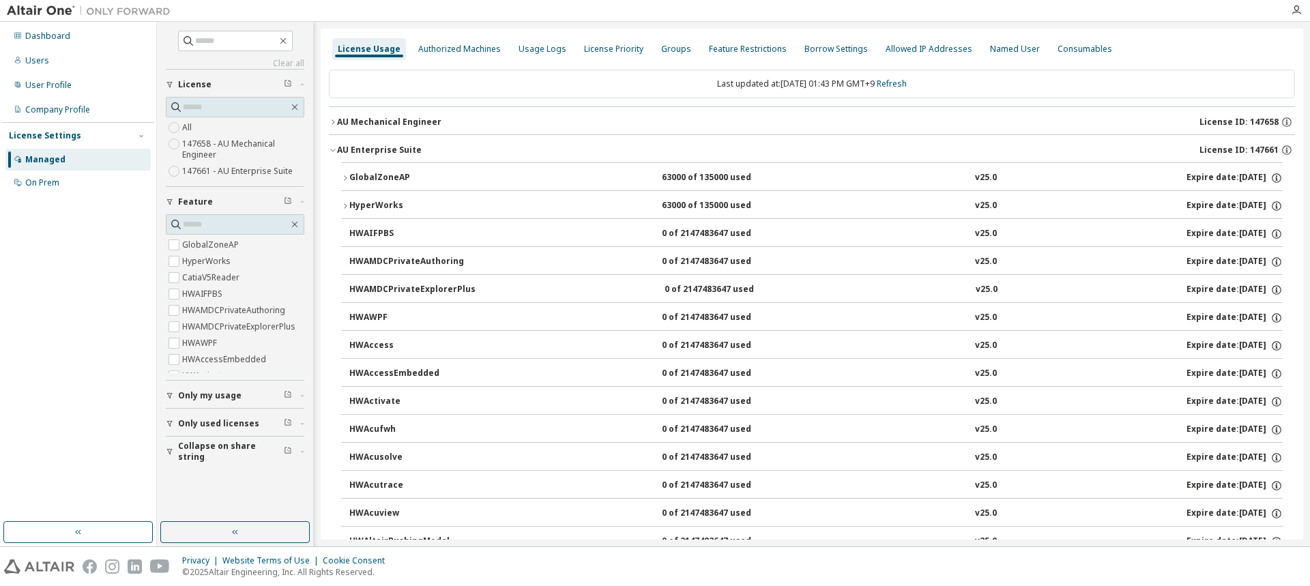
click at [398, 201] on div "HyperWorks" at bounding box center [410, 206] width 123 height 12
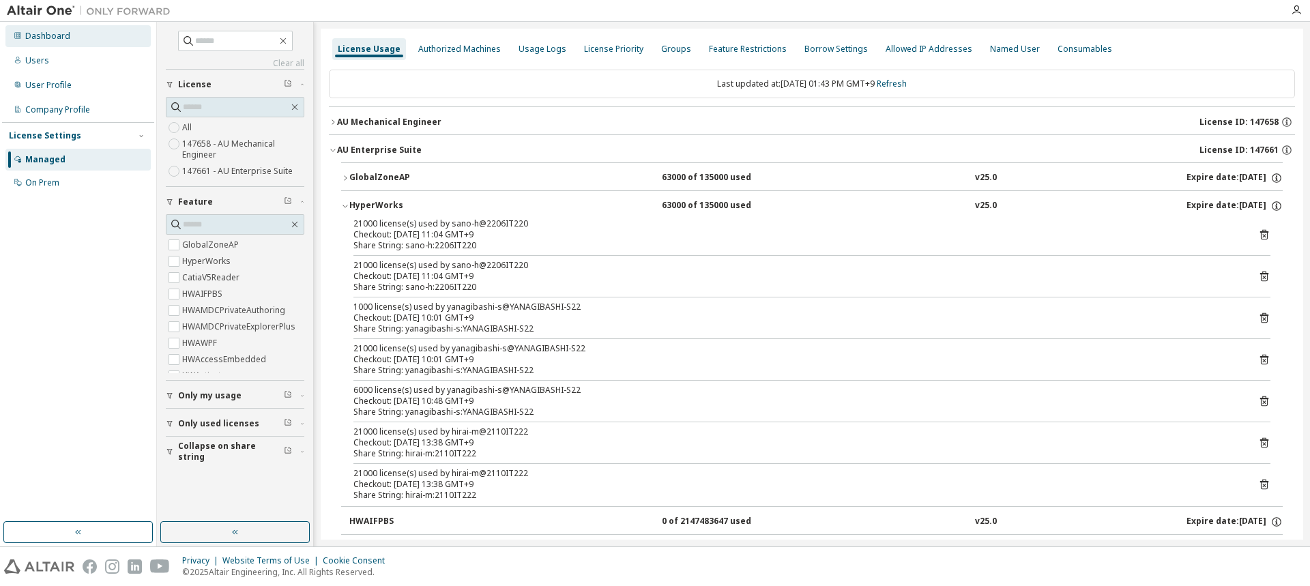
click at [50, 39] on div "Dashboard" at bounding box center [47, 36] width 45 height 11
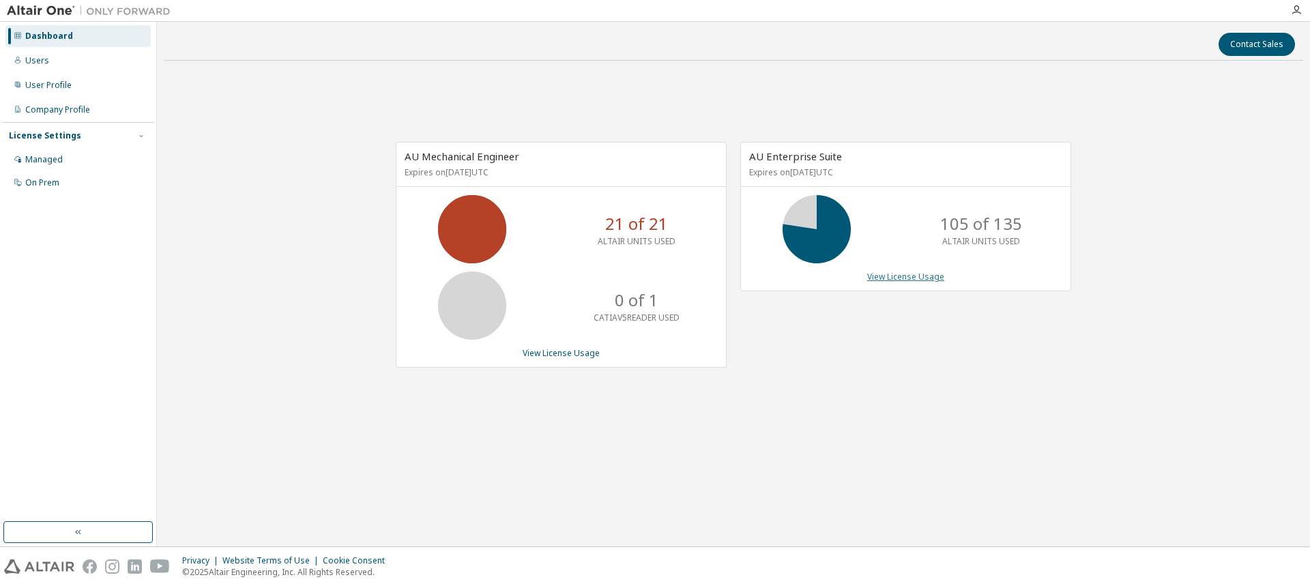
click at [911, 277] on link "View License Usage" at bounding box center [905, 277] width 77 height 12
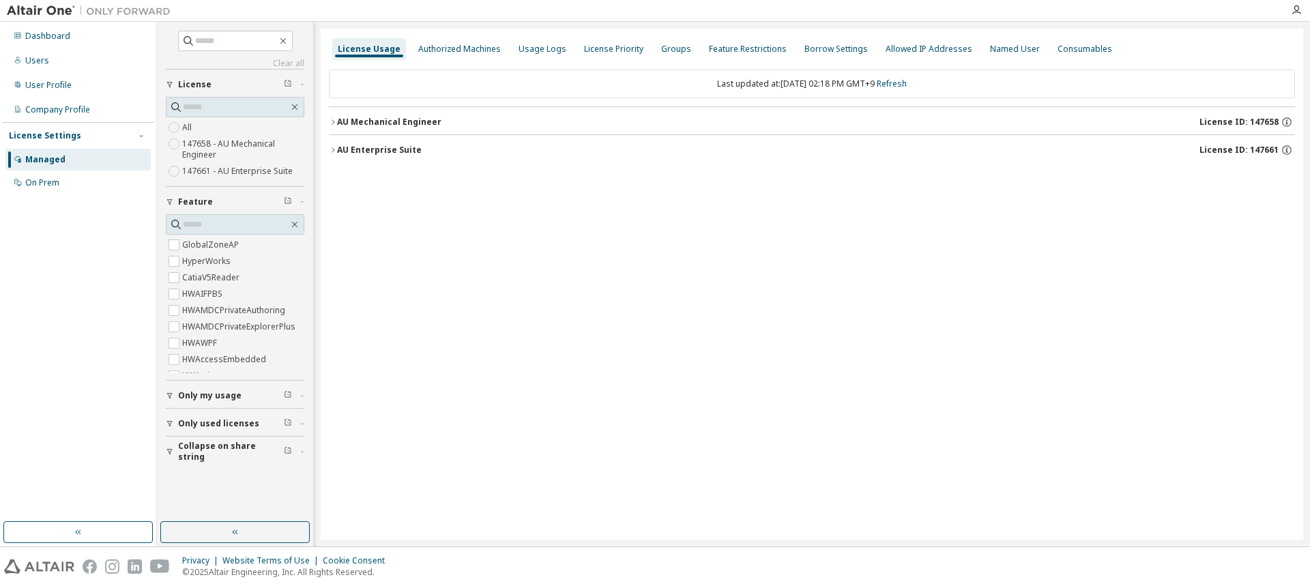
click at [361, 154] on div "AU Enterprise Suite" at bounding box center [379, 150] width 85 height 11
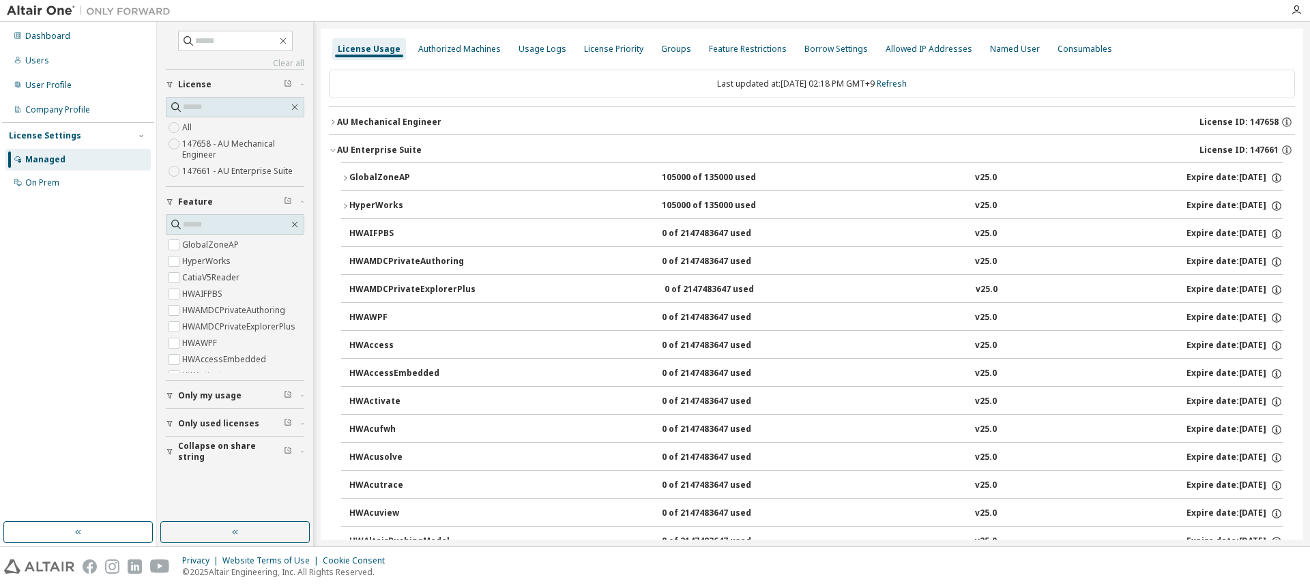
click at [379, 202] on div "HyperWorks" at bounding box center [410, 206] width 123 height 12
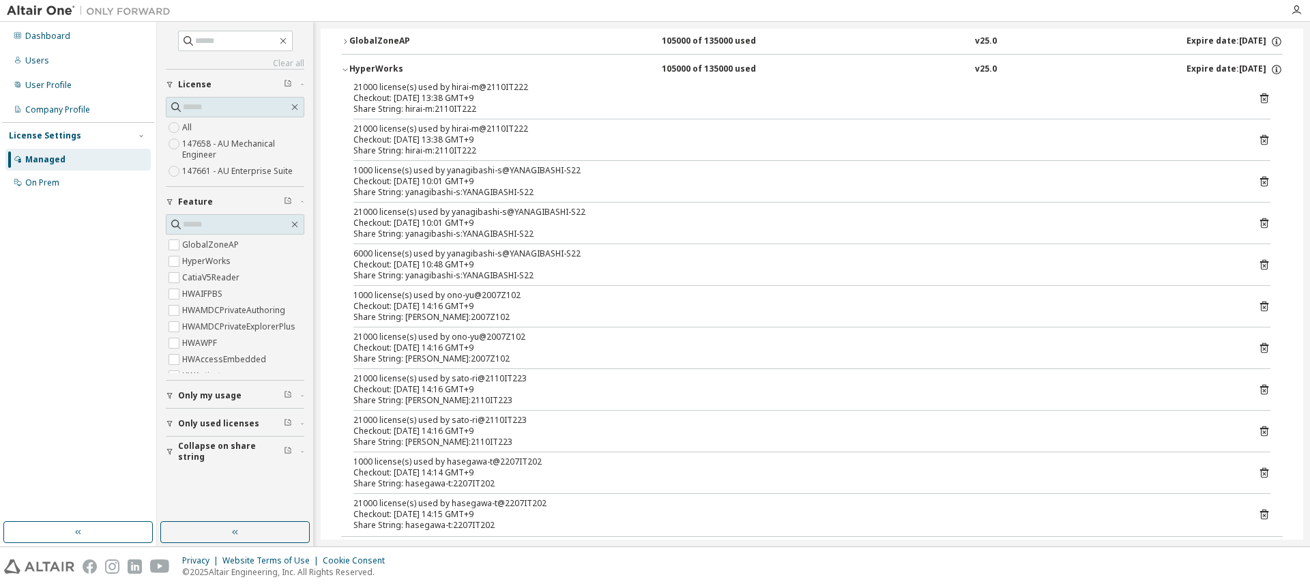
scroll to position [205, 0]
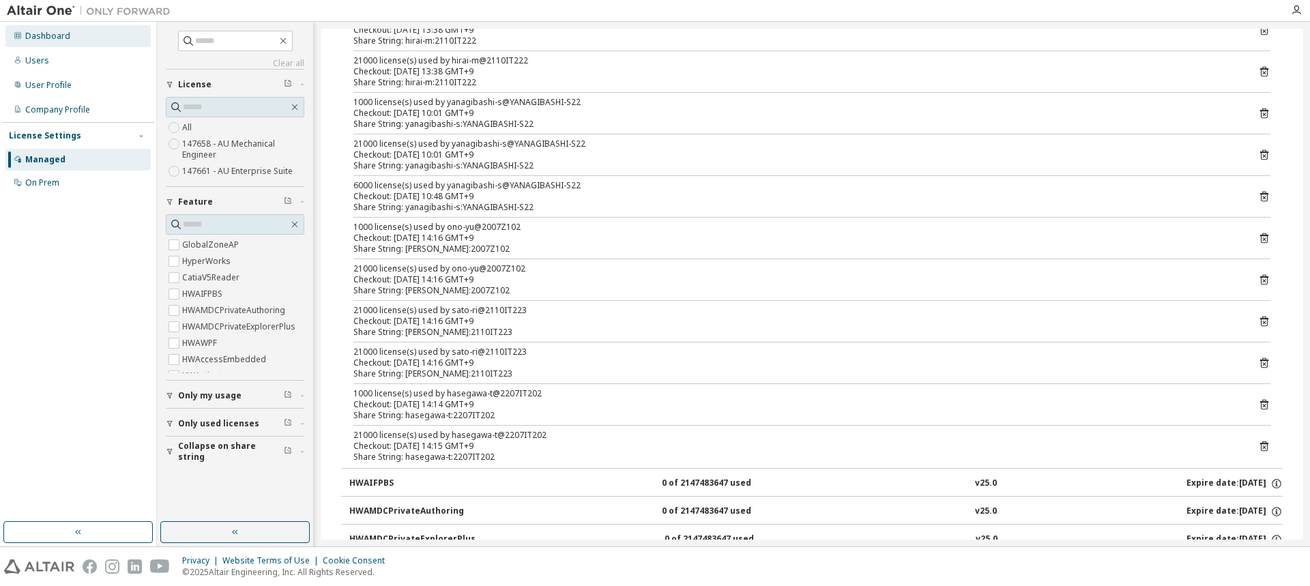
click at [51, 33] on div "Dashboard" at bounding box center [47, 36] width 45 height 11
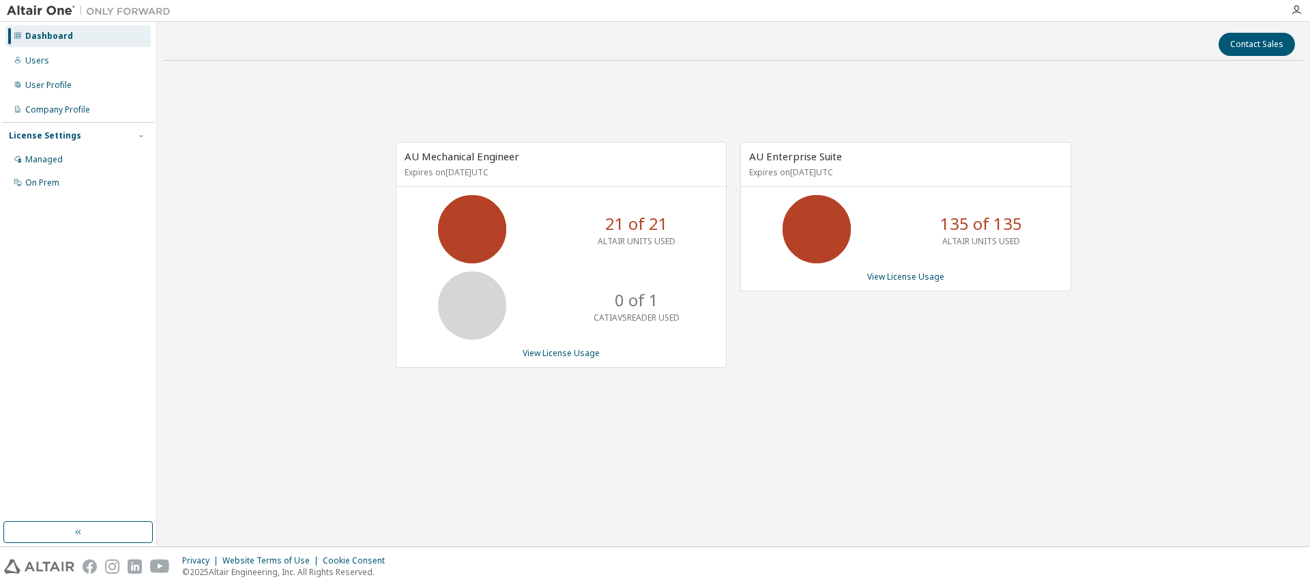
drag, startPoint x: 525, startPoint y: 491, endPoint x: 532, endPoint y: 508, distance: 18.4
click at [525, 491] on div "Contact Sales AU Mechanical Engineer Expires on [DATE] UTC 21 of 21 ALTAIR UNIT…" at bounding box center [734, 284] width 1140 height 511
click at [919, 273] on link "View License Usage" at bounding box center [905, 277] width 77 height 12
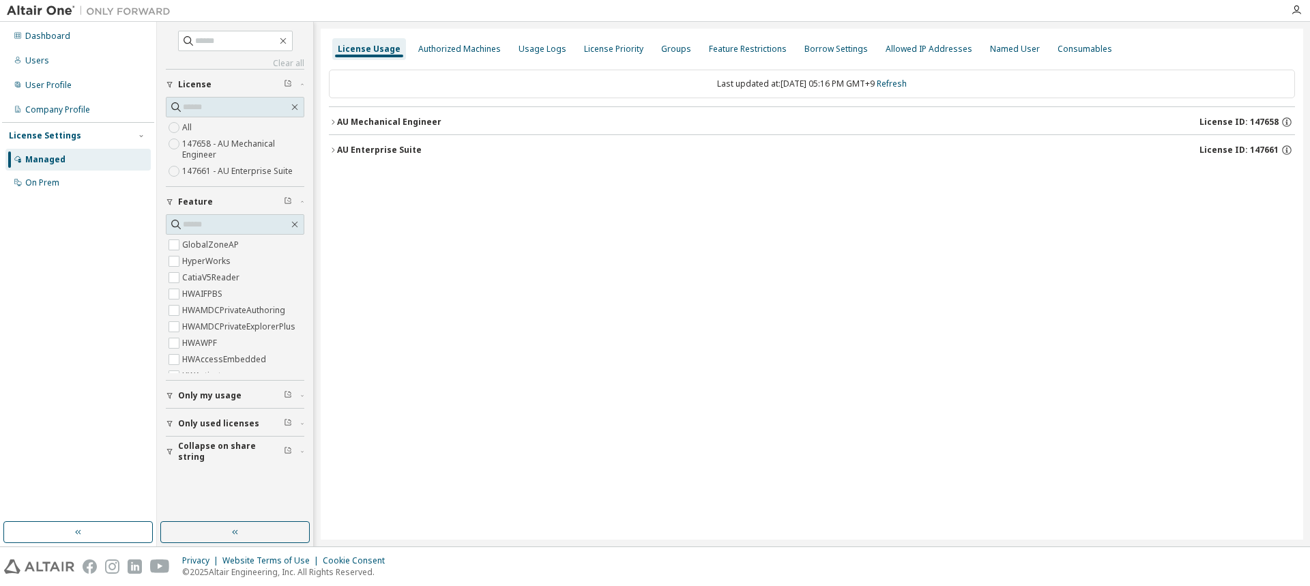
click at [359, 156] on button "AU Enterprise Suite License ID: 147661" at bounding box center [812, 150] width 966 height 30
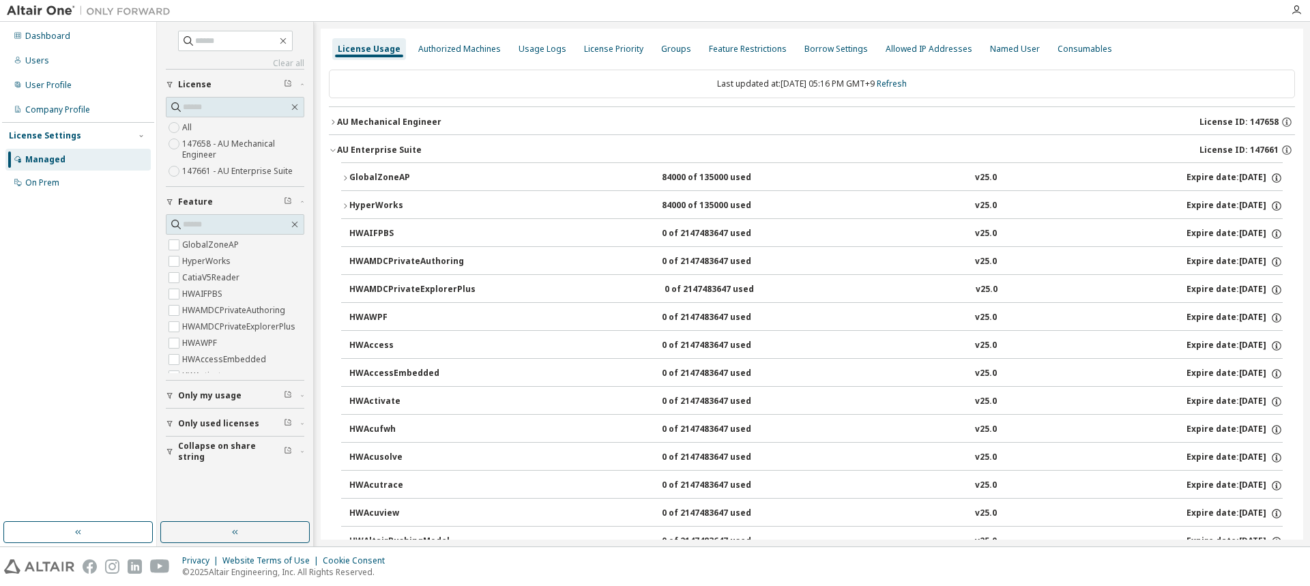
click at [376, 201] on div "HyperWorks" at bounding box center [410, 206] width 123 height 12
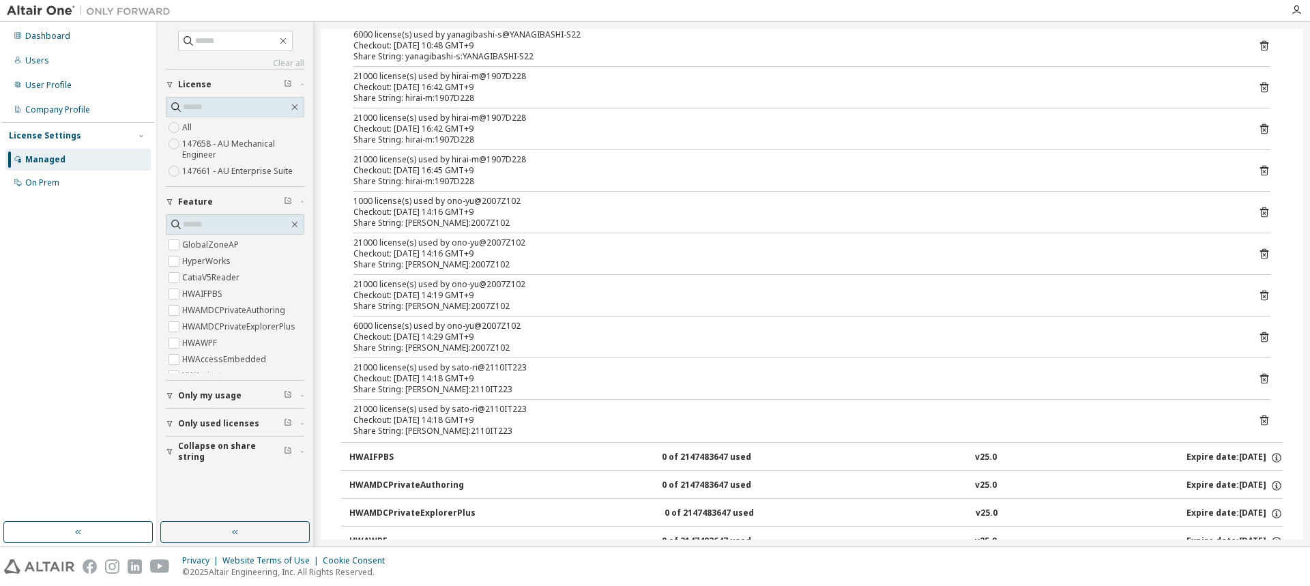
scroll to position [273, 0]
